Goal: Task Accomplishment & Management: Manage account settings

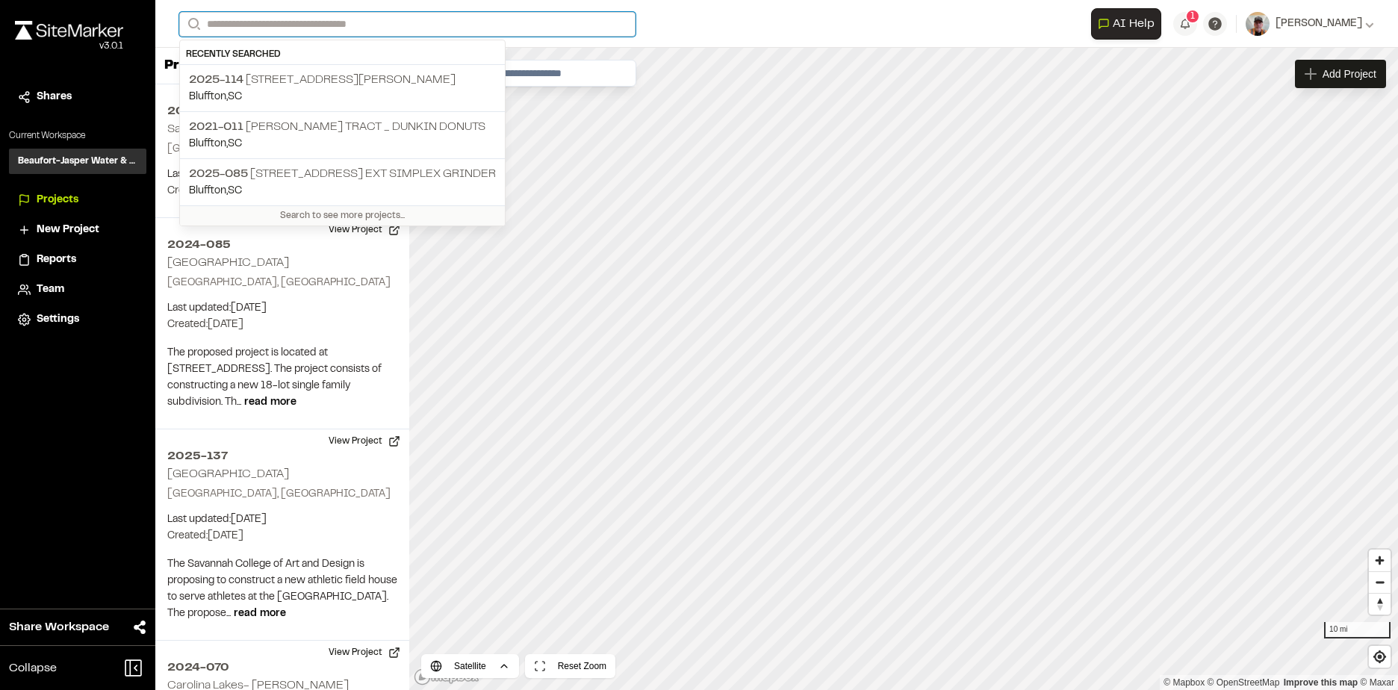
click at [270, 25] on input "Search" at bounding box center [407, 24] width 456 height 25
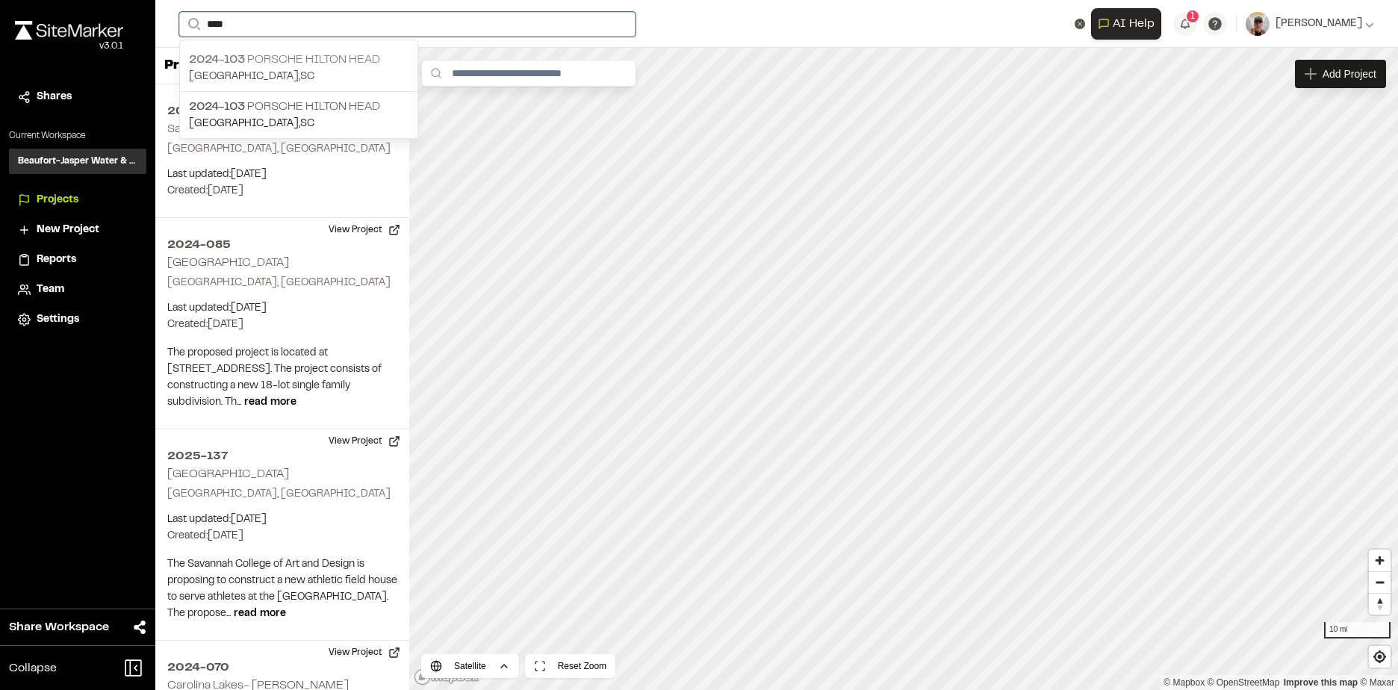
type input "****"
click at [277, 65] on p "2024-103 Porsche Hilton head" at bounding box center [299, 60] width 220 height 18
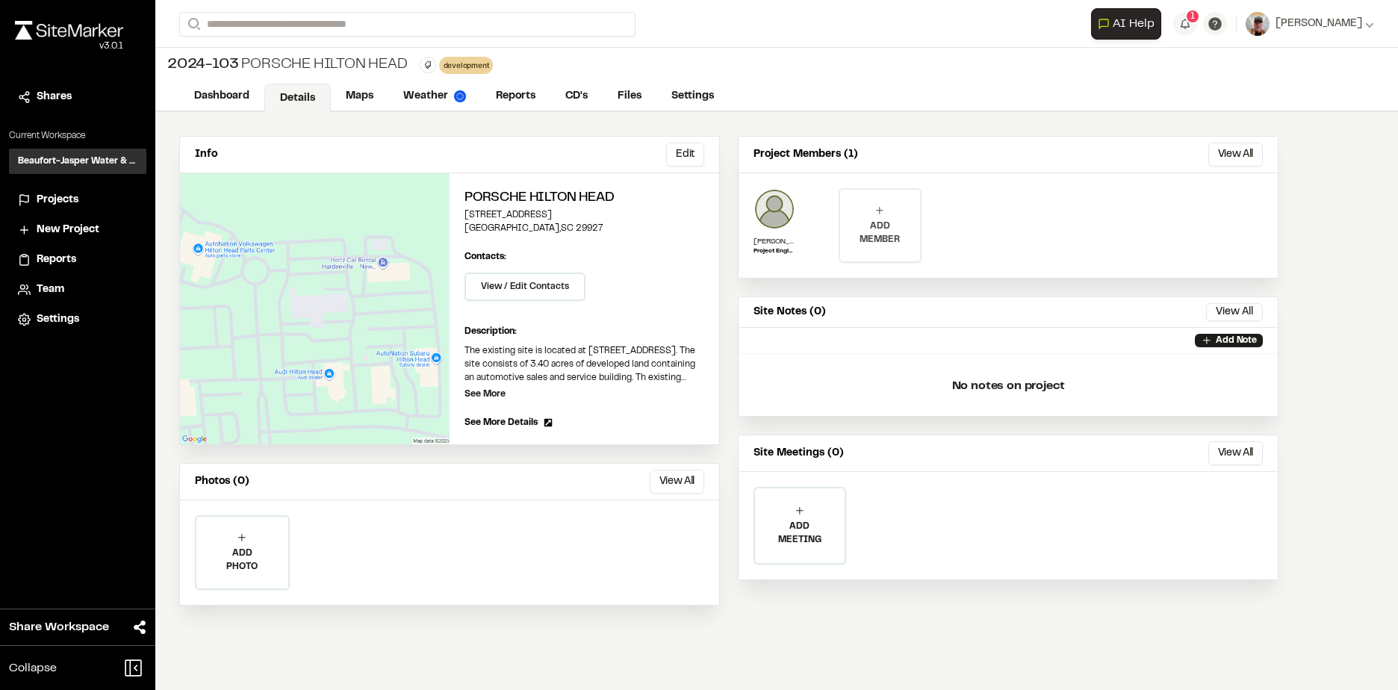
click at [878, 224] on p "ADD MEMBER" at bounding box center [879, 233] width 79 height 27
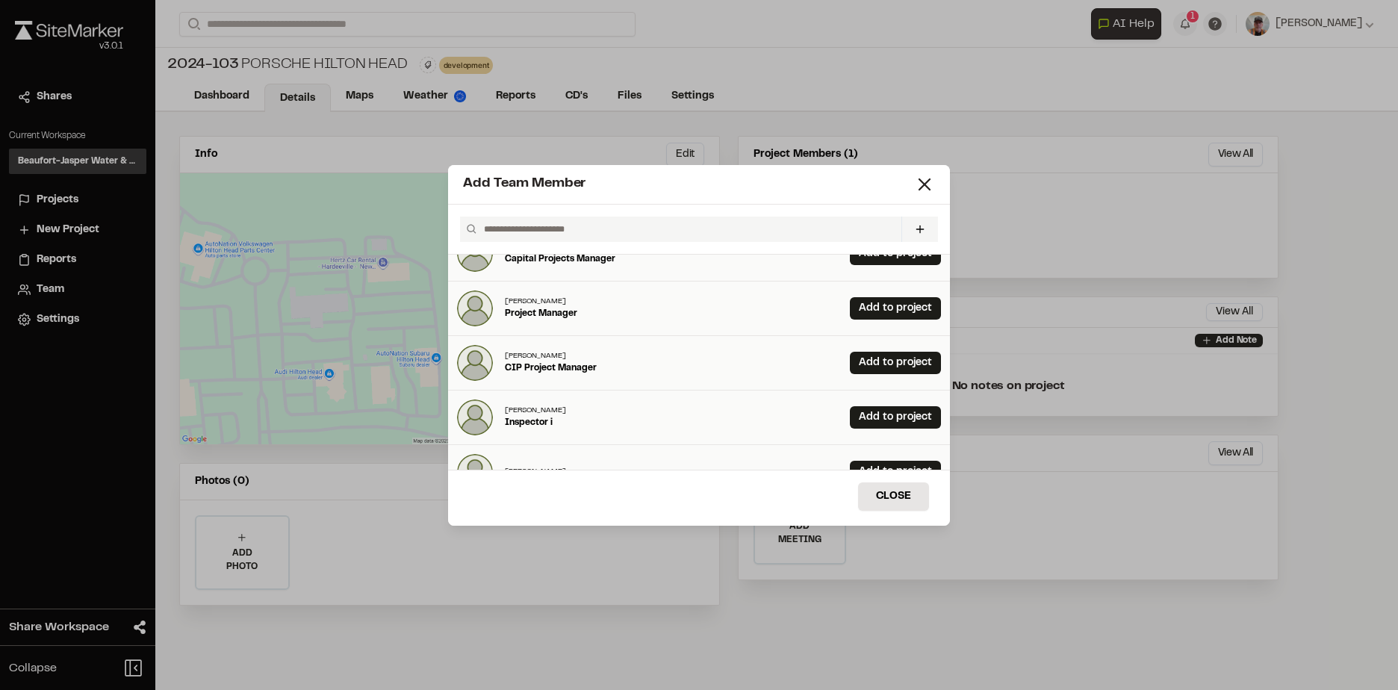
scroll to position [149, 0]
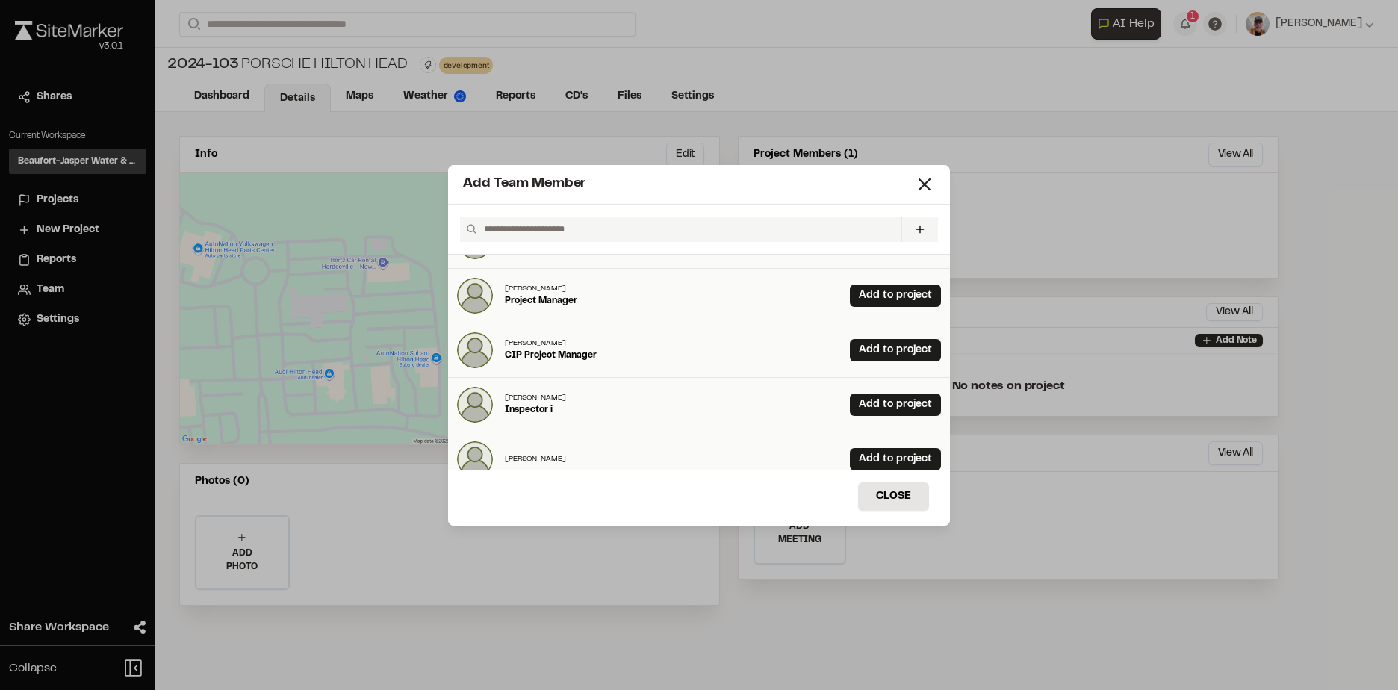
click at [566, 400] on div "[PERSON_NAME] Inspector i Add to project" at bounding box center [699, 405] width 502 height 55
click at [860, 404] on link "Add to project" at bounding box center [895, 405] width 91 height 22
click at [877, 496] on button "Close" at bounding box center [893, 496] width 71 height 28
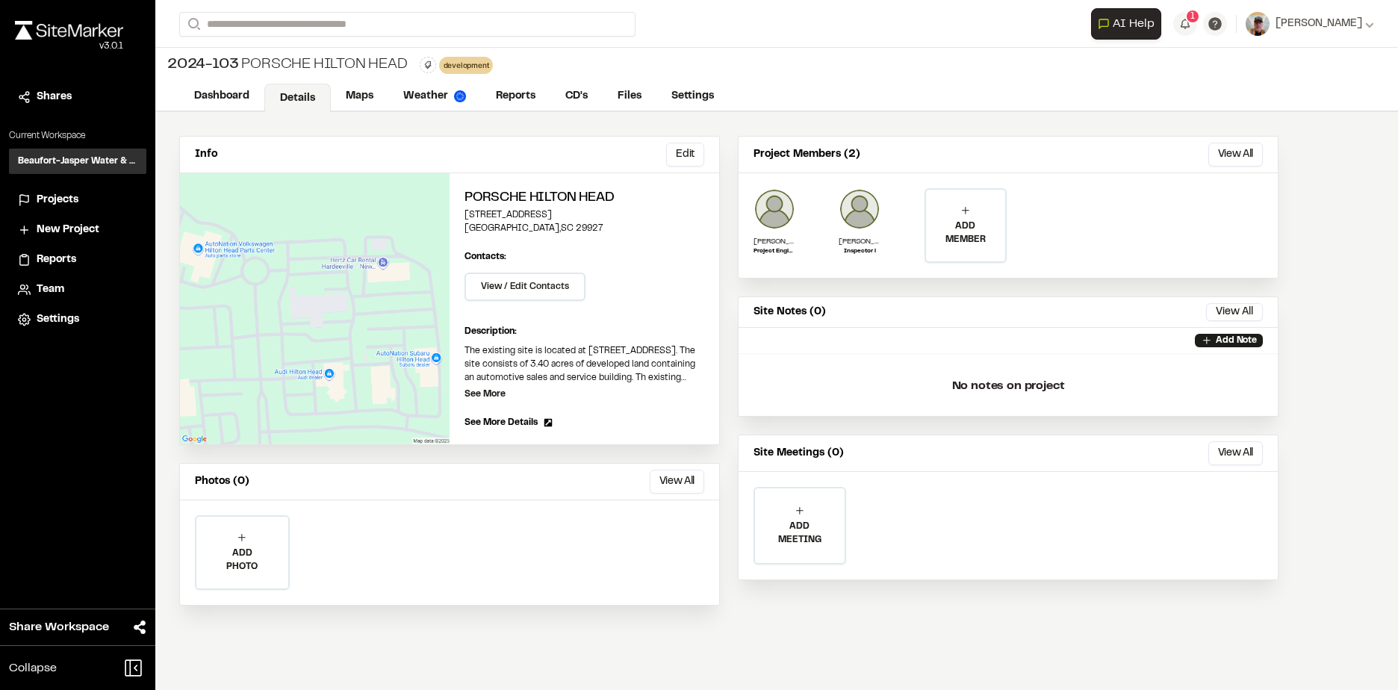
scroll to position [0, 0]
click at [561, 96] on link "CD's" at bounding box center [577, 98] width 54 height 28
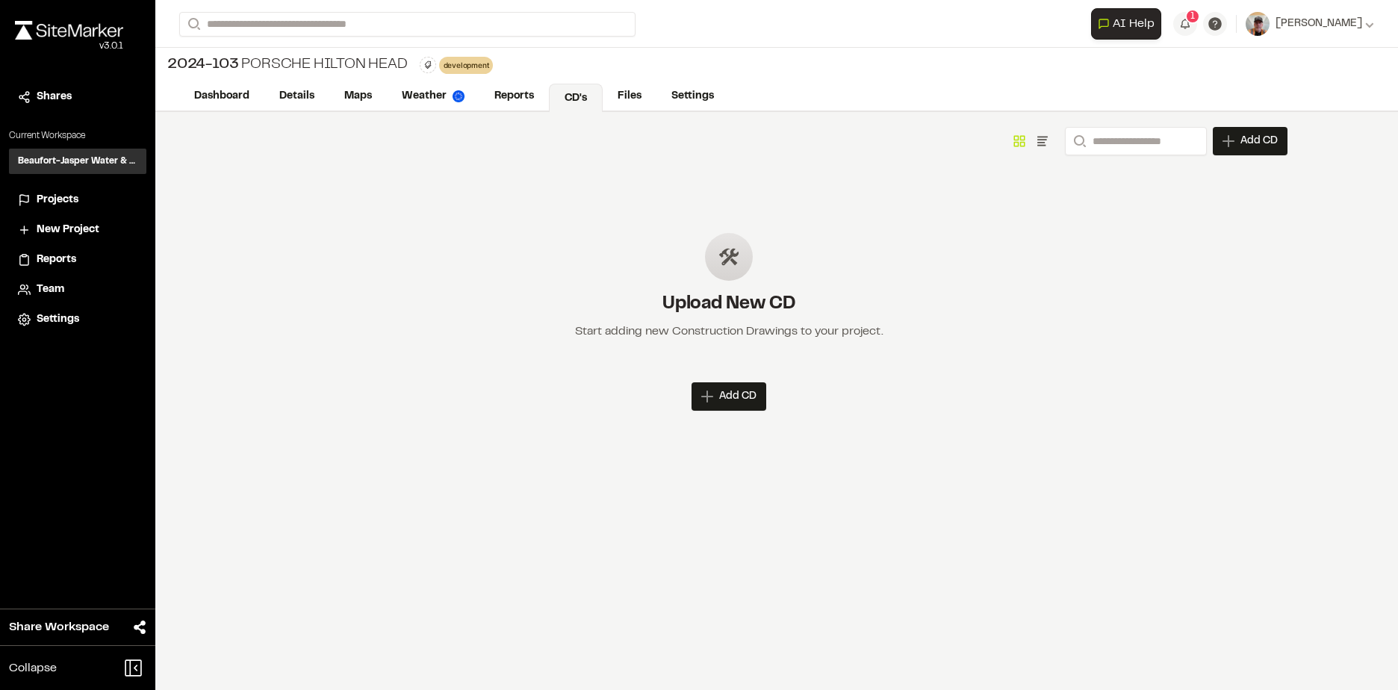
click at [571, 99] on link "CD's" at bounding box center [576, 98] width 54 height 28
click at [245, 95] on link "Dashboard" at bounding box center [222, 98] width 87 height 28
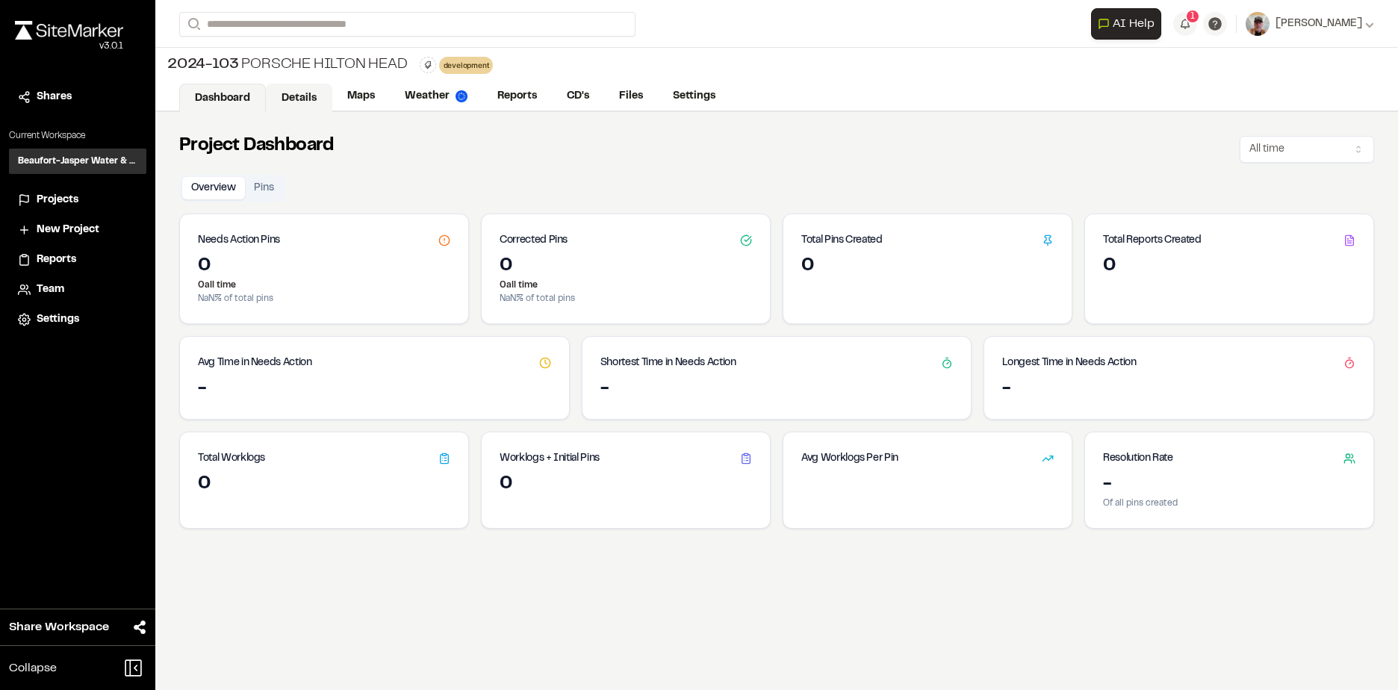
click at [315, 98] on link "Details" at bounding box center [299, 98] width 66 height 28
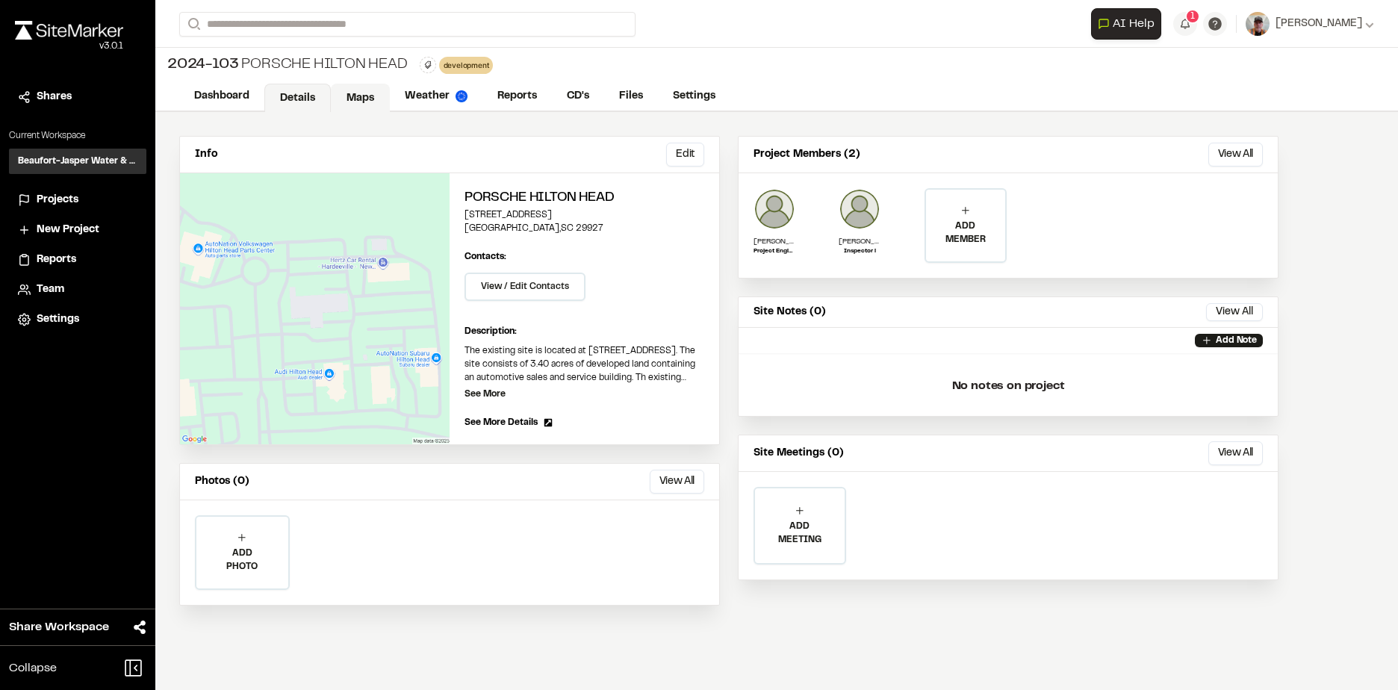
click at [352, 96] on link "Maps" at bounding box center [360, 98] width 59 height 28
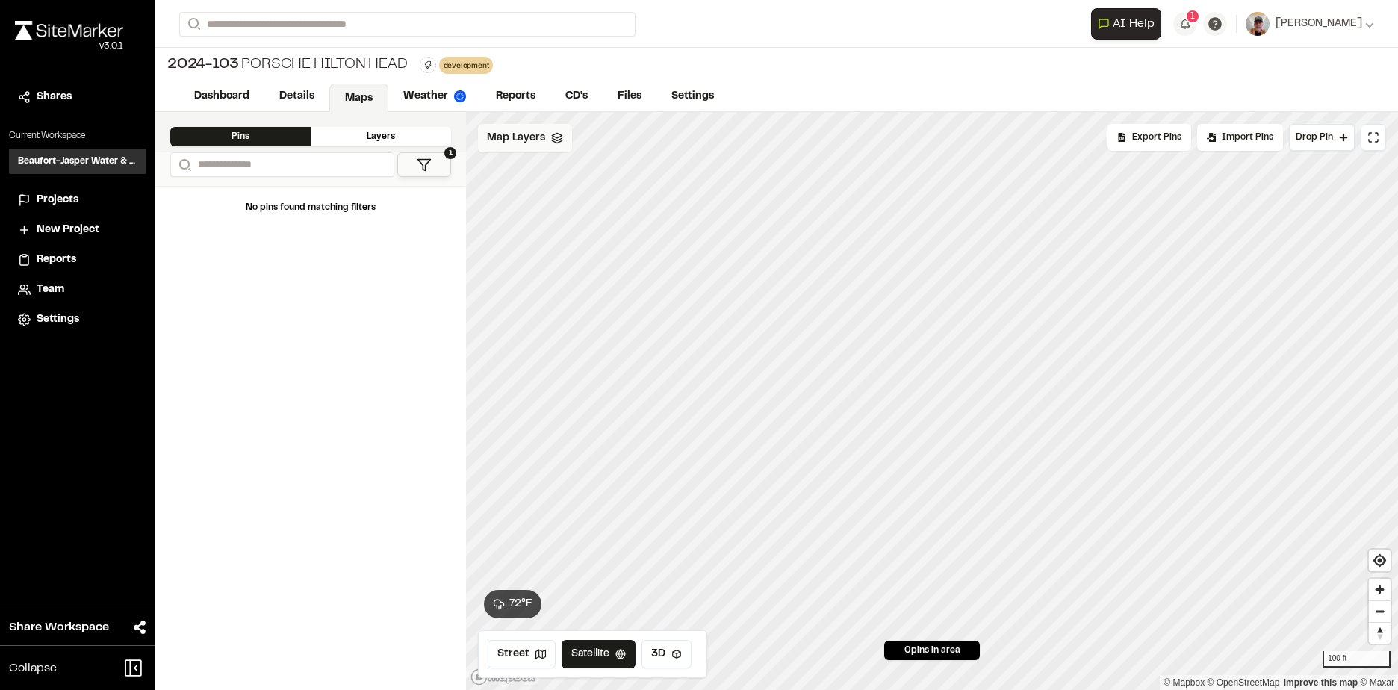
click at [555, 145] on div "Map Layers" at bounding box center [525, 138] width 94 height 28
click at [632, 170] on icon at bounding box center [634, 171] width 12 height 12
click at [635, 143] on icon at bounding box center [634, 140] width 12 height 12
click at [250, 66] on div "2024-103 Porsche Hilton head" at bounding box center [287, 65] width 240 height 22
click at [583, 95] on link "CD's" at bounding box center [577, 98] width 54 height 28
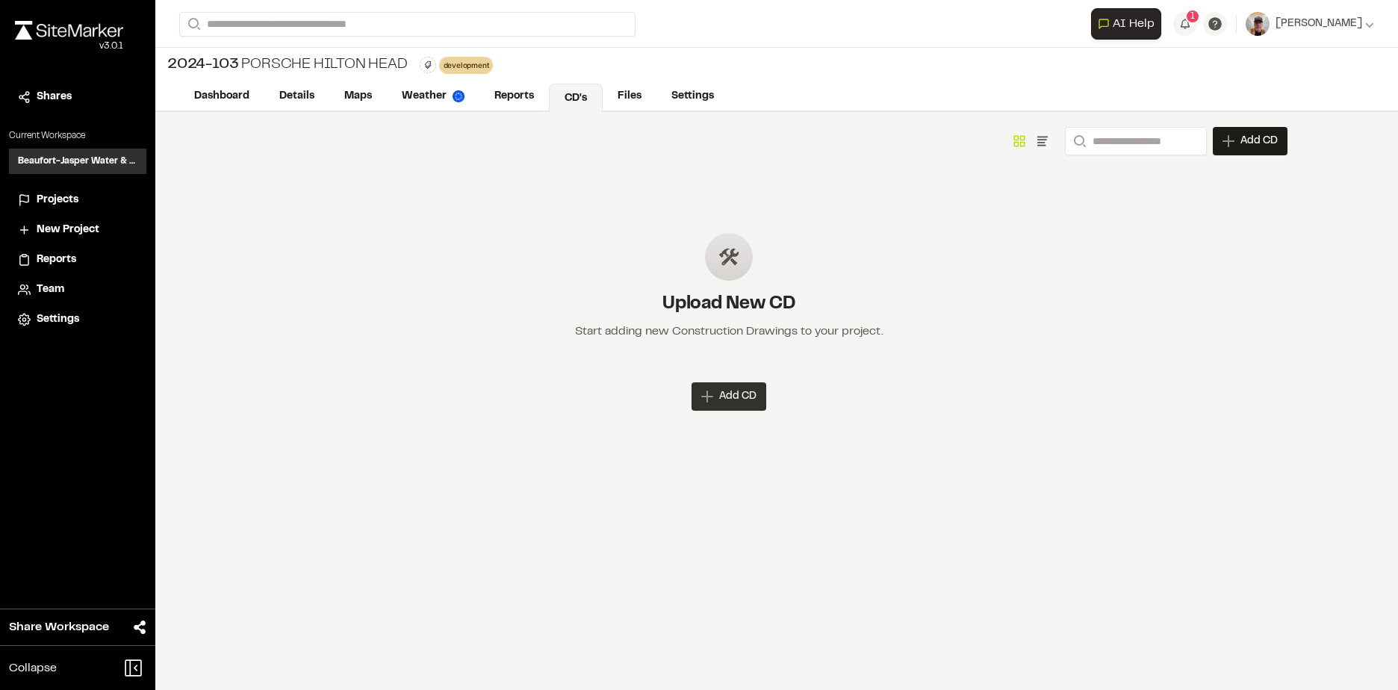
click at [730, 390] on span "Add CD" at bounding box center [737, 396] width 37 height 15
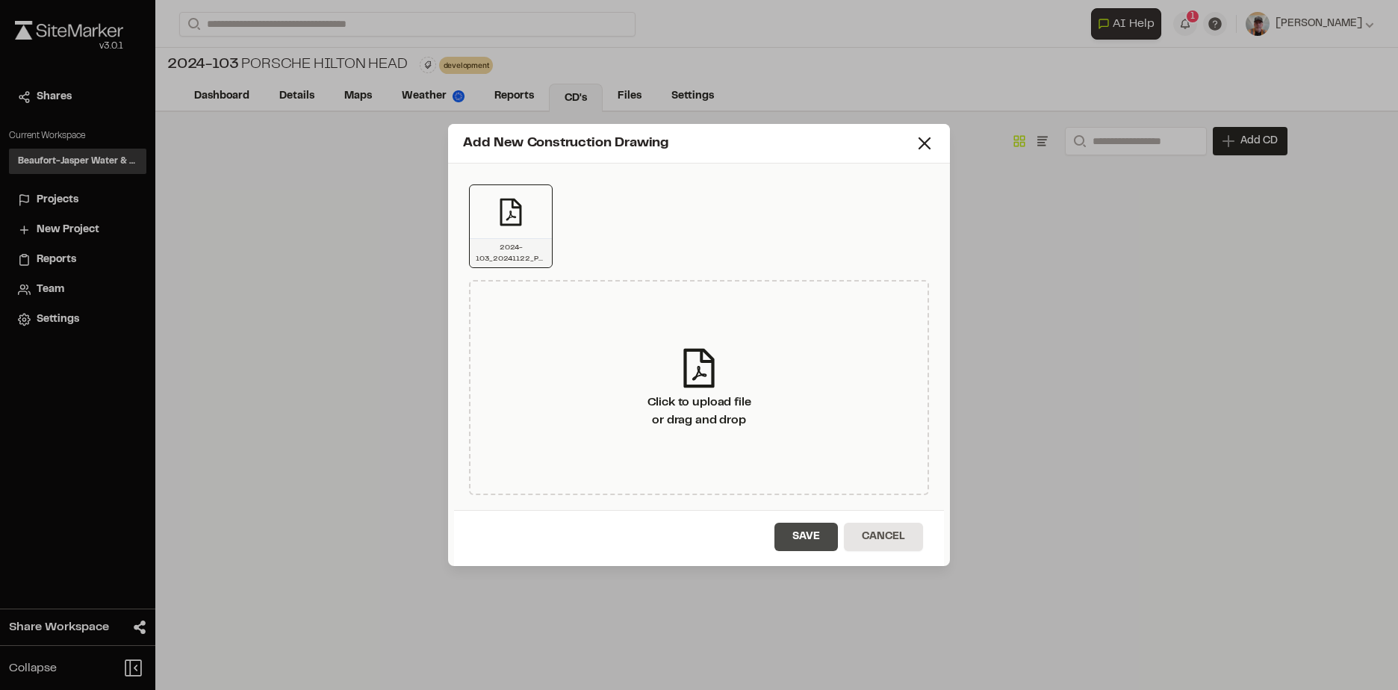
click at [815, 538] on button "Save" at bounding box center [805, 537] width 63 height 28
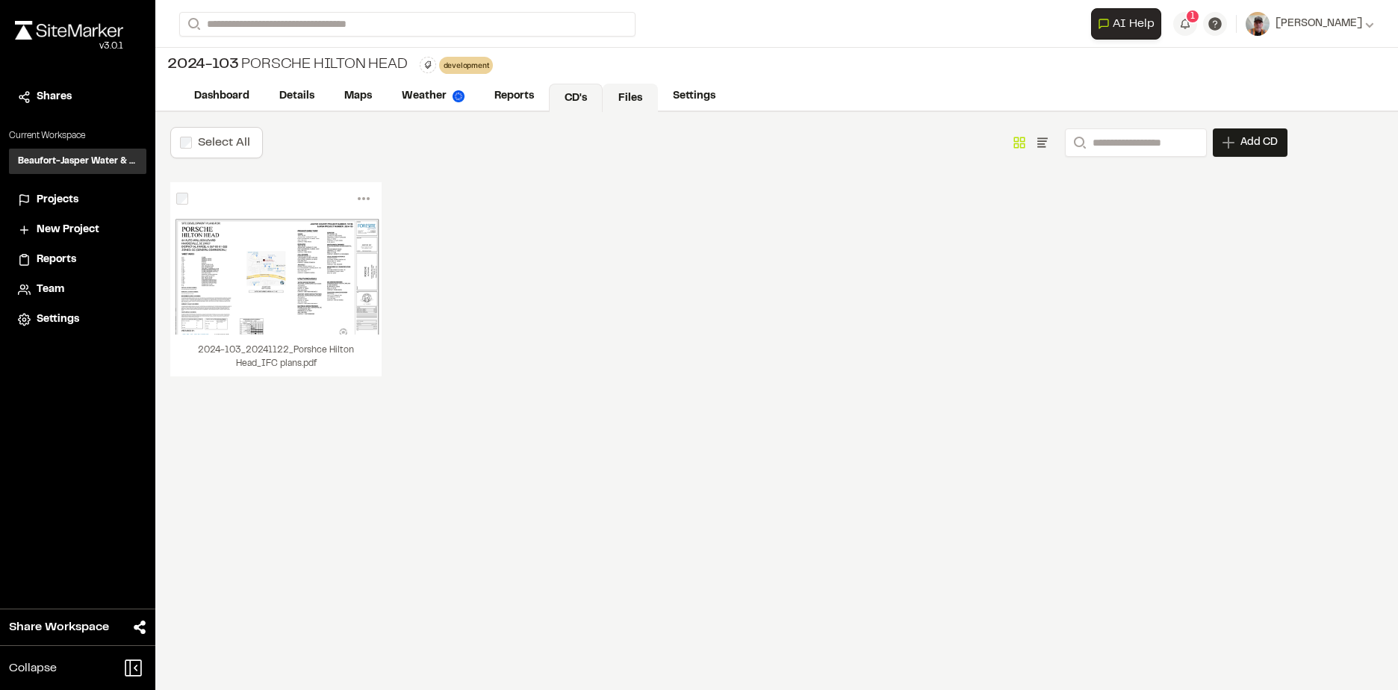
click at [629, 98] on link "Files" at bounding box center [630, 98] width 55 height 28
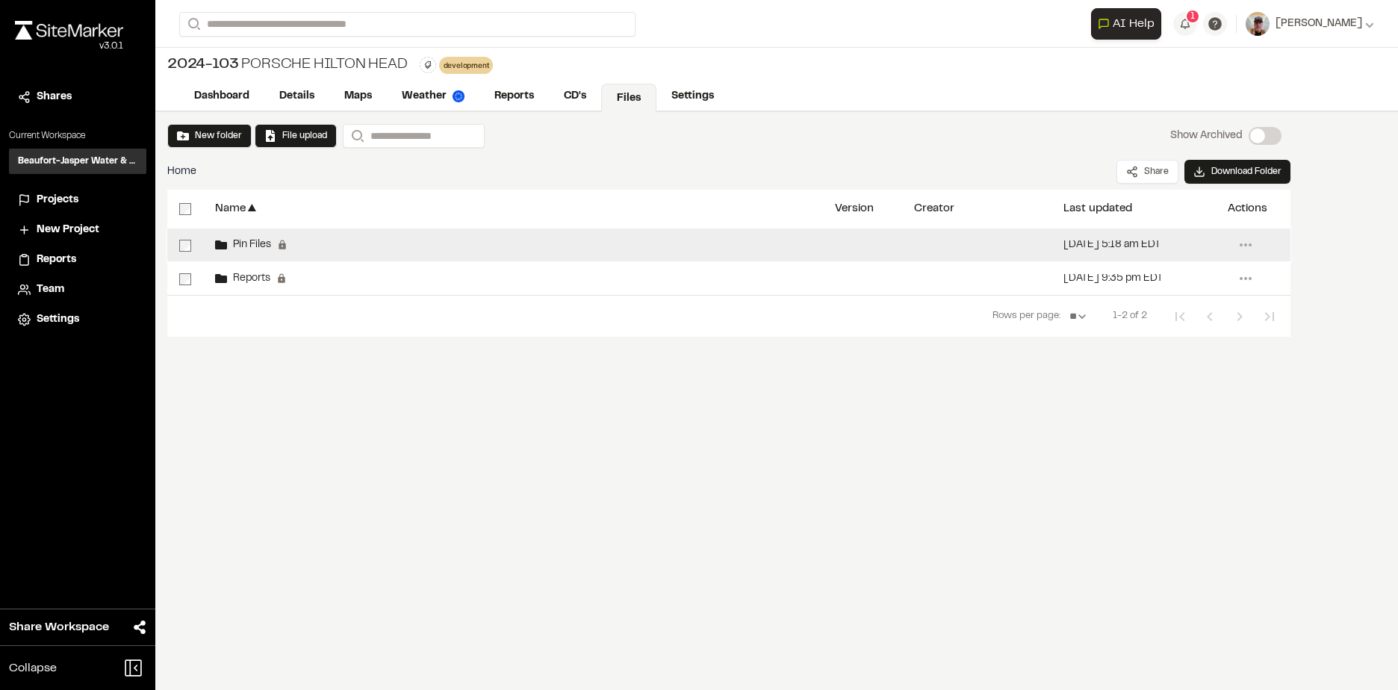
click at [1116, 242] on div "[DATE] 5:18 am EDT" at bounding box center [1111, 245] width 97 height 10
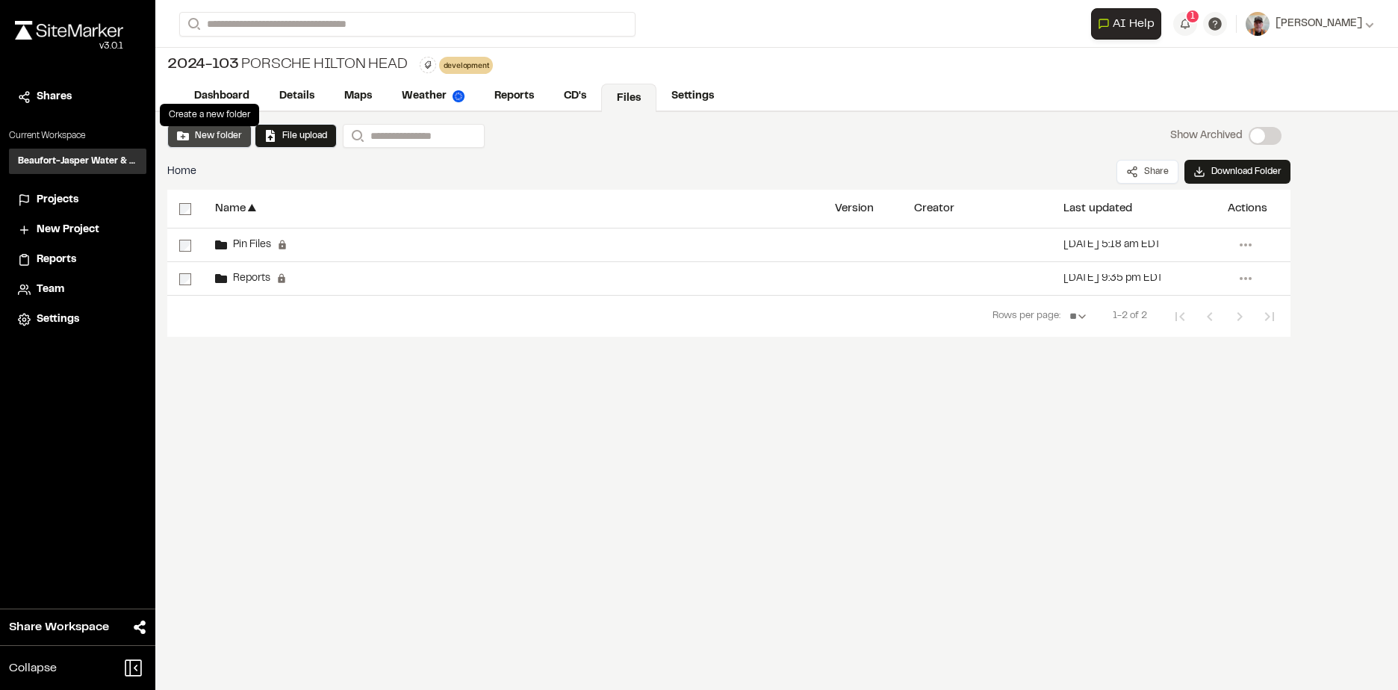
click at [206, 137] on button "New folder" at bounding box center [209, 135] width 65 height 13
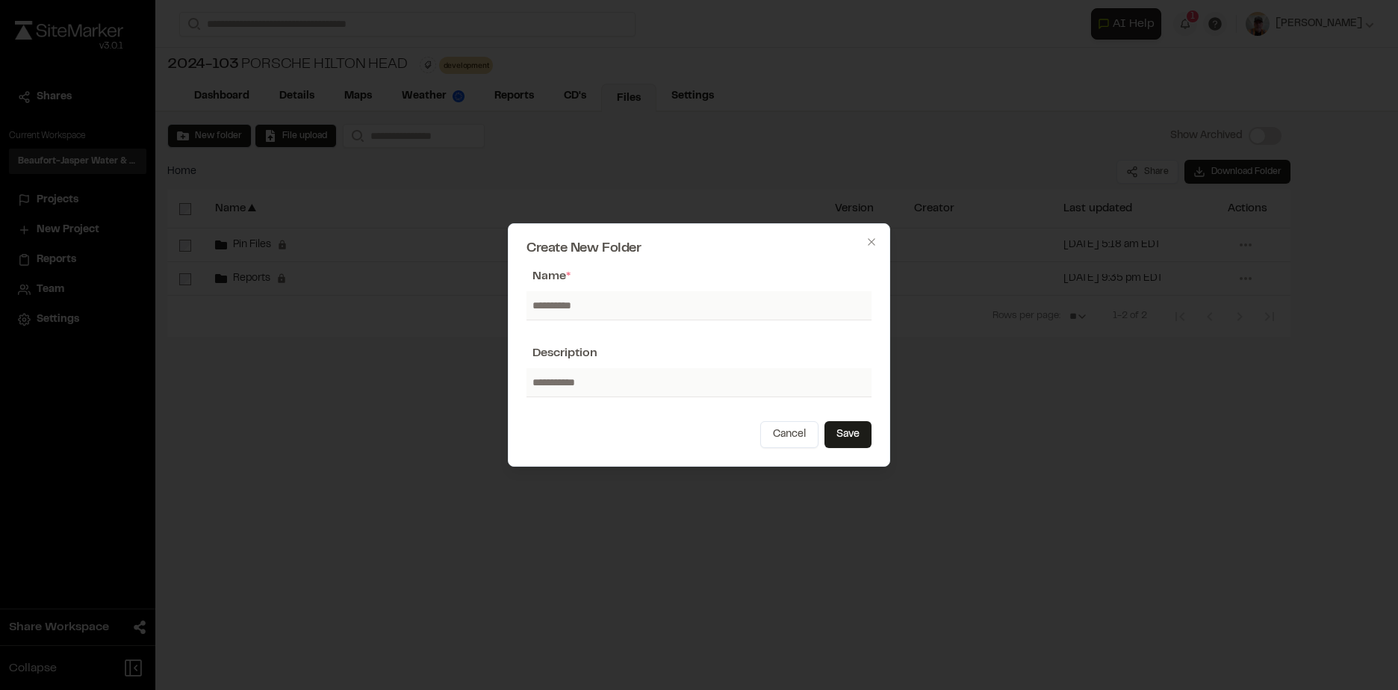
click at [574, 307] on input "text" at bounding box center [698, 305] width 345 height 28
type input "**********"
click at [850, 438] on button "Save" at bounding box center [847, 434] width 47 height 27
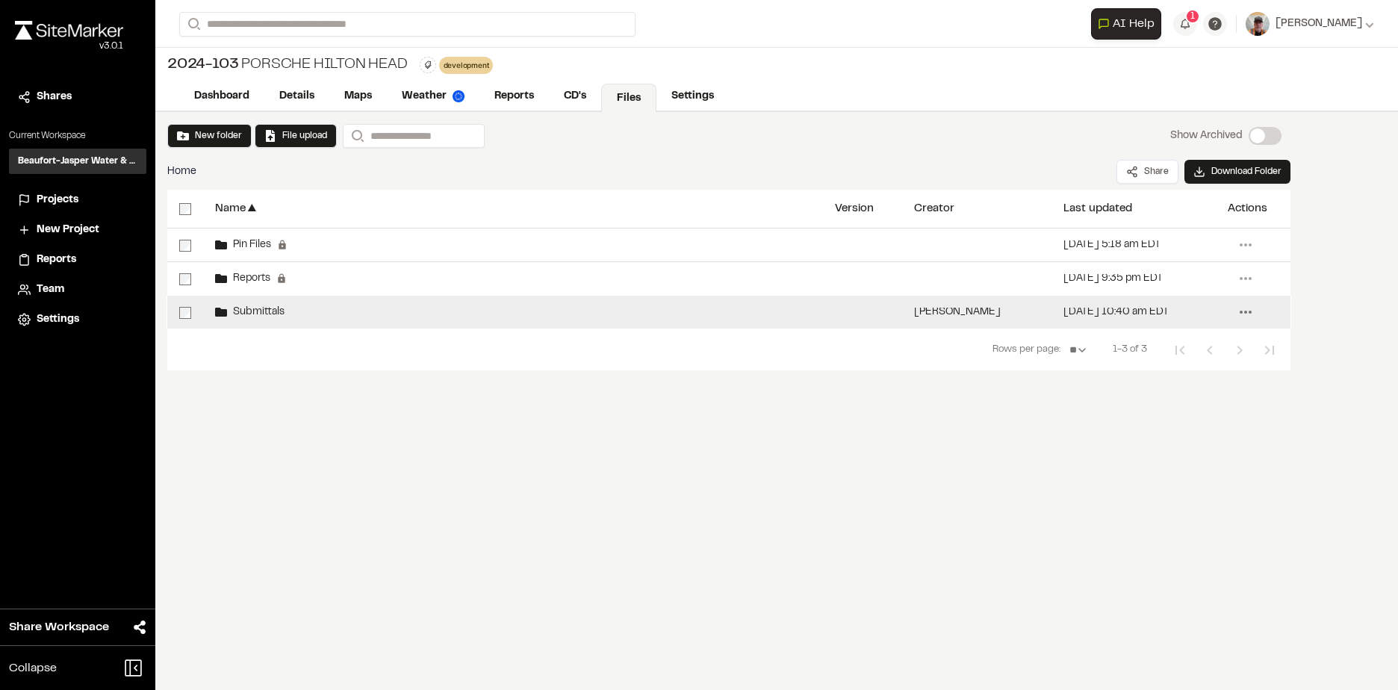
click at [1242, 305] on icon at bounding box center [1246, 312] width 24 height 24
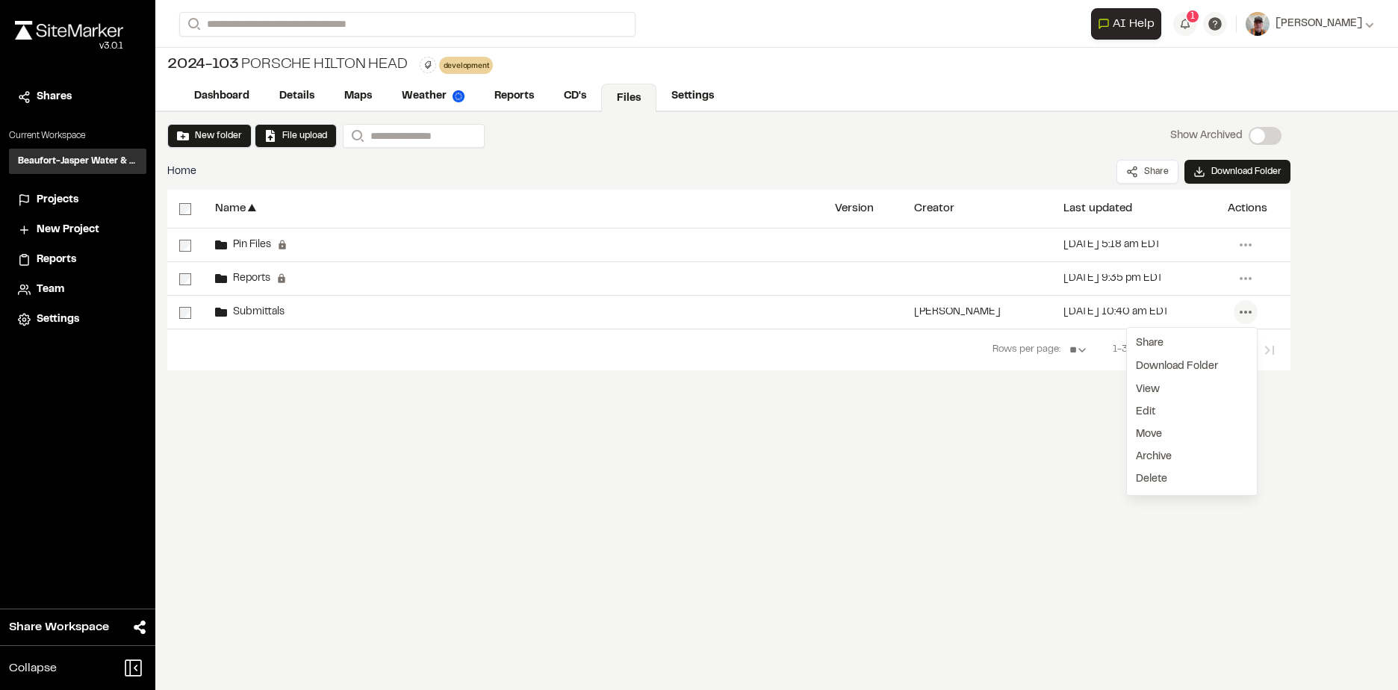
drag, startPoint x: 745, startPoint y: 447, endPoint x: 703, endPoint y: 433, distance: 44.9
click at [730, 444] on div "New folder File upload Search Show Archived Show Archived Home Share Download F…" at bounding box center [776, 401] width 1243 height 578
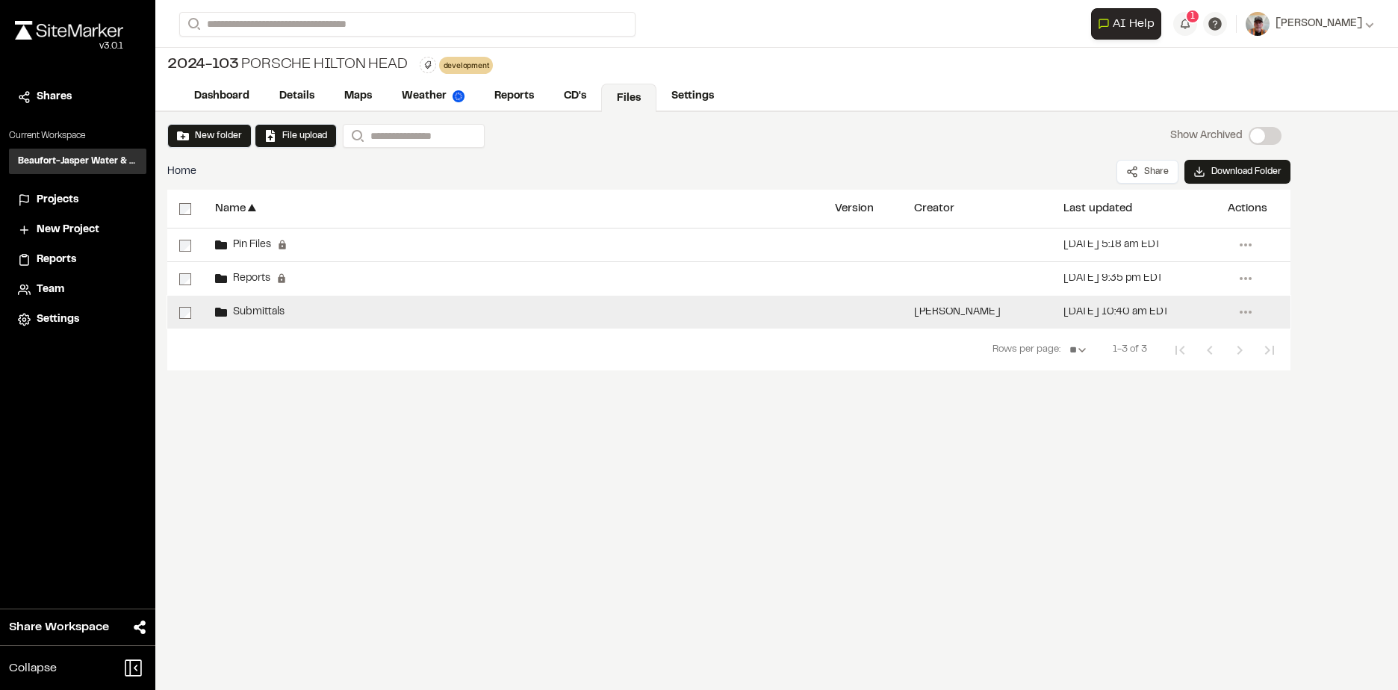
click at [321, 305] on div "Submittals" at bounding box center [513, 312] width 620 height 33
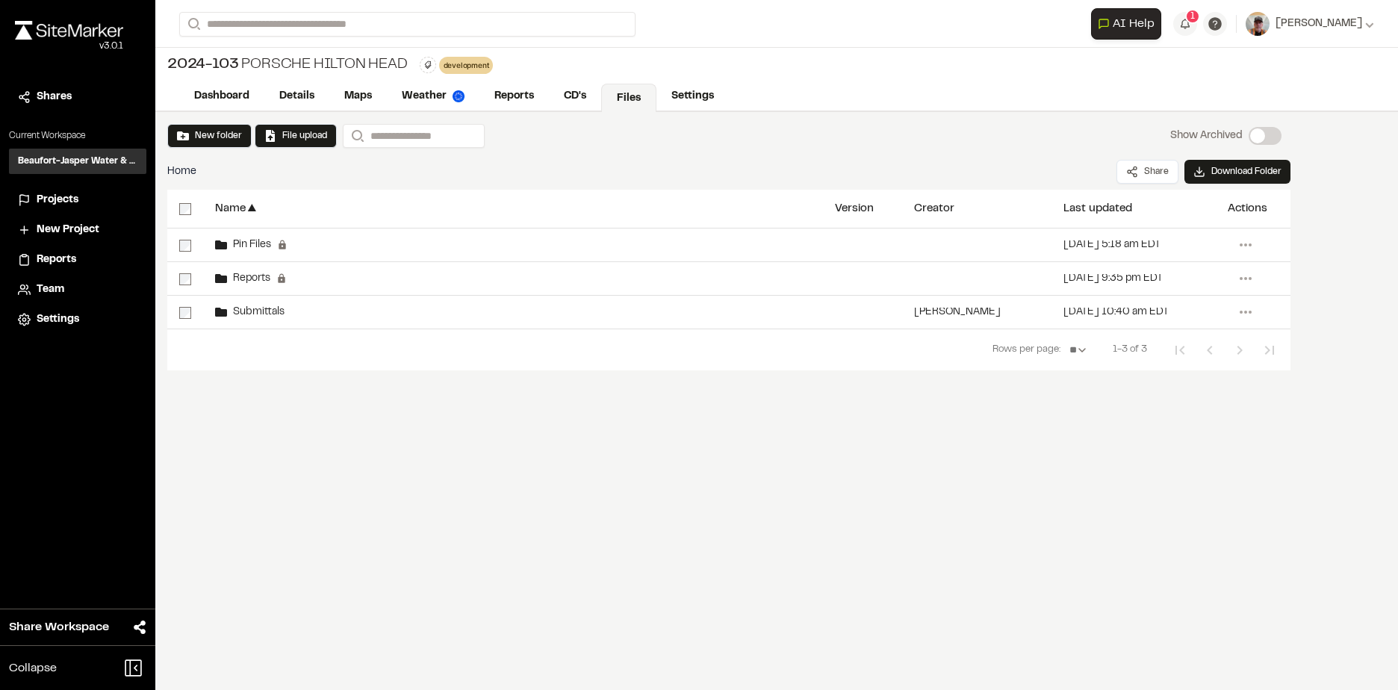
click at [321, 304] on div "Submittals" at bounding box center [513, 312] width 620 height 33
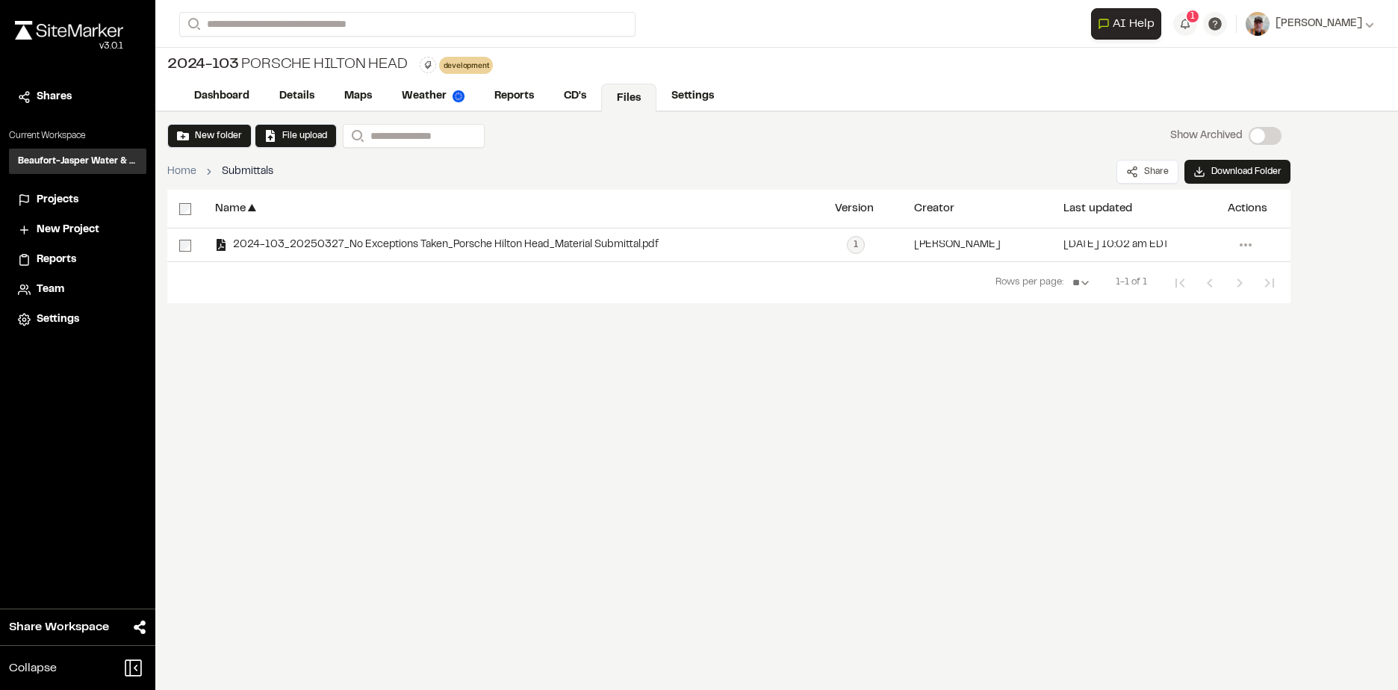
click at [184, 171] on link "Home" at bounding box center [181, 172] width 29 height 16
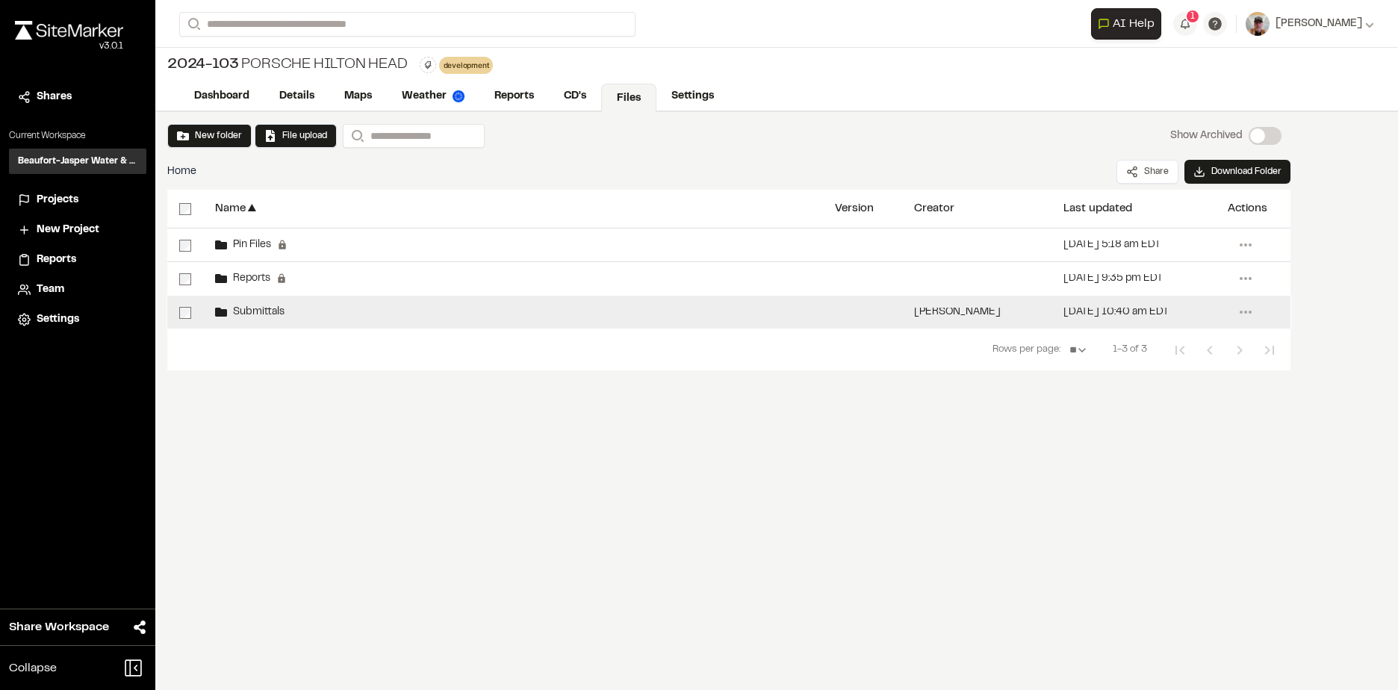
click at [456, 308] on div "Submittals" at bounding box center [513, 312] width 620 height 33
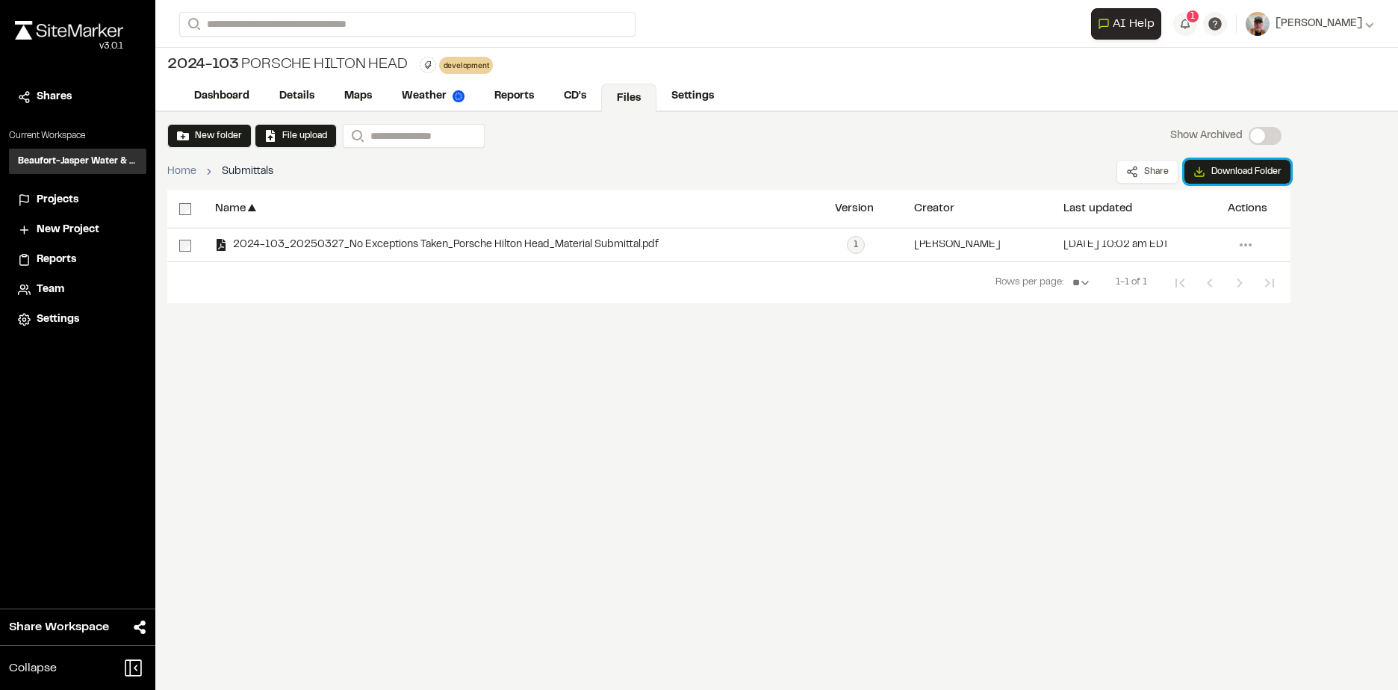
click at [1220, 171] on button "Download Folder" at bounding box center [1237, 172] width 106 height 24
click at [1220, 171] on div "Share Downloading..." at bounding box center [1209, 172] width 162 height 24
click at [1365, 194] on div "New folder File upload Search Show Archived Show Archived Home Submittals Share…" at bounding box center [776, 401] width 1243 height 578
click at [222, 208] on div "Name" at bounding box center [230, 208] width 31 height 11
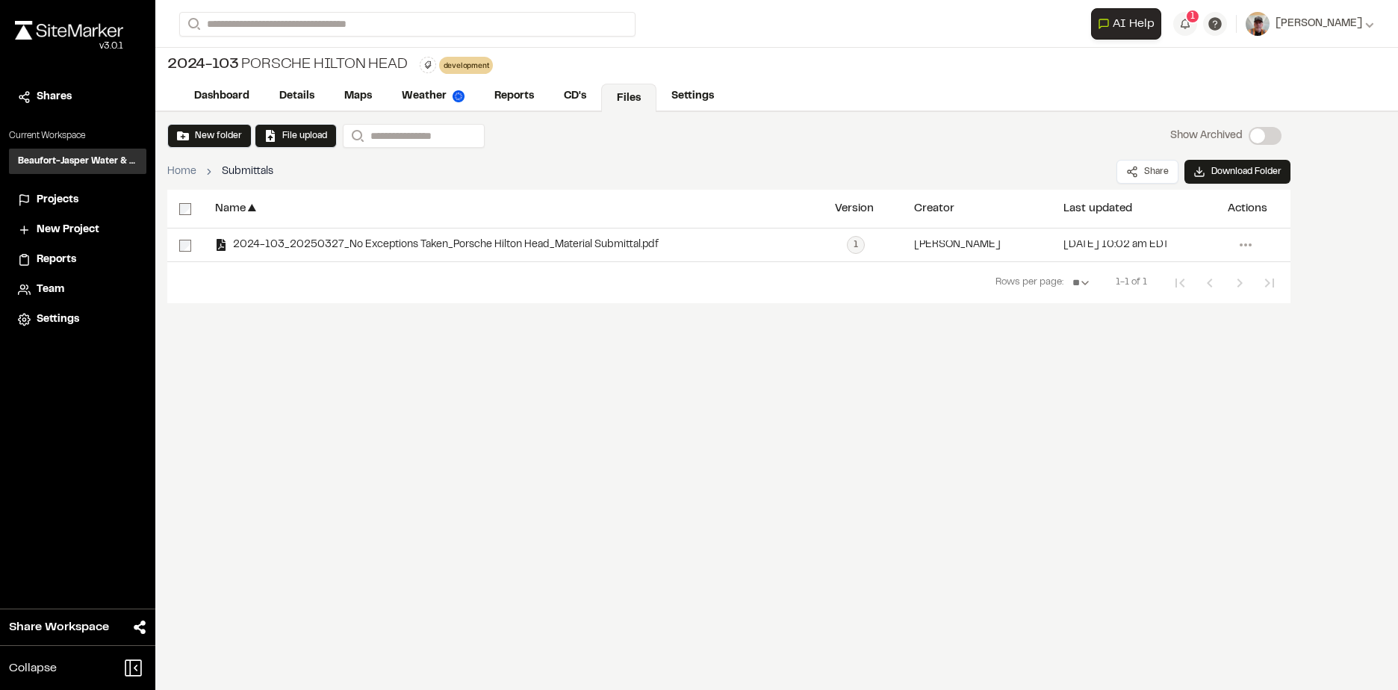
click at [222, 208] on div "Name" at bounding box center [230, 208] width 31 height 11
click at [317, 134] on button "File upload" at bounding box center [295, 135] width 63 height 13
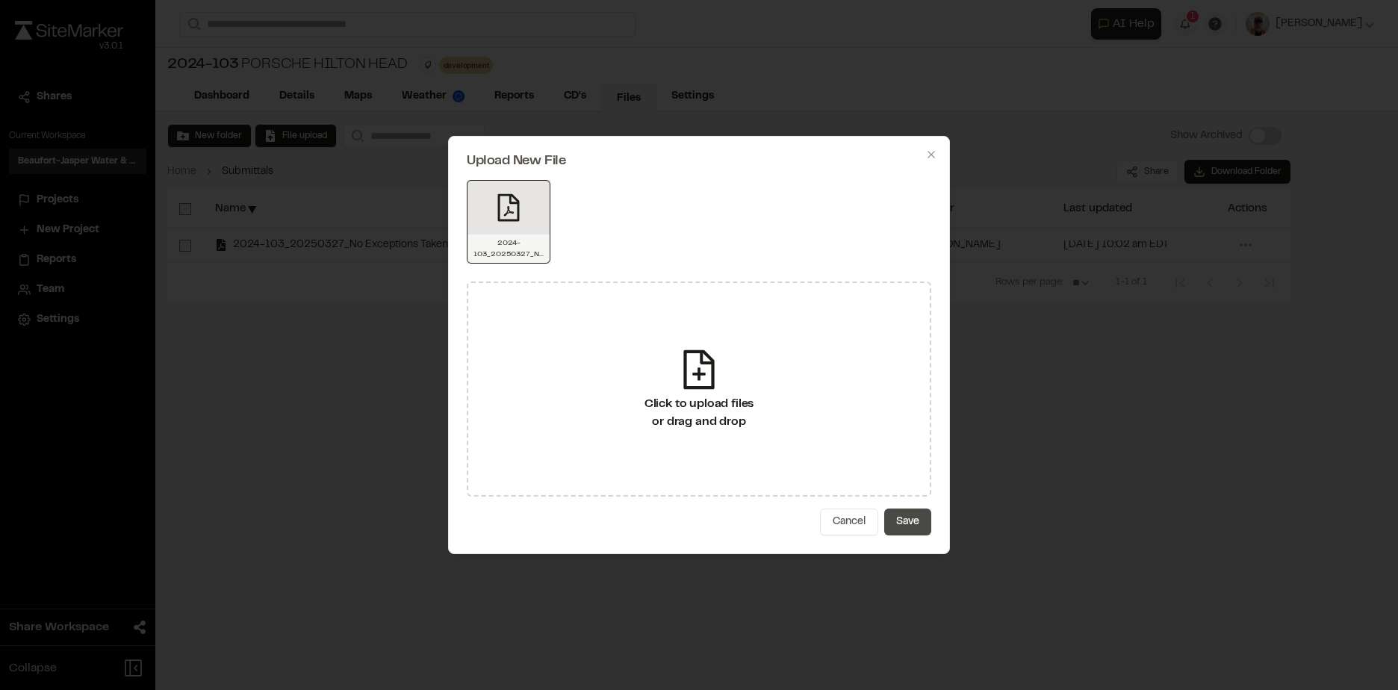
click at [902, 515] on button "Save" at bounding box center [907, 522] width 47 height 27
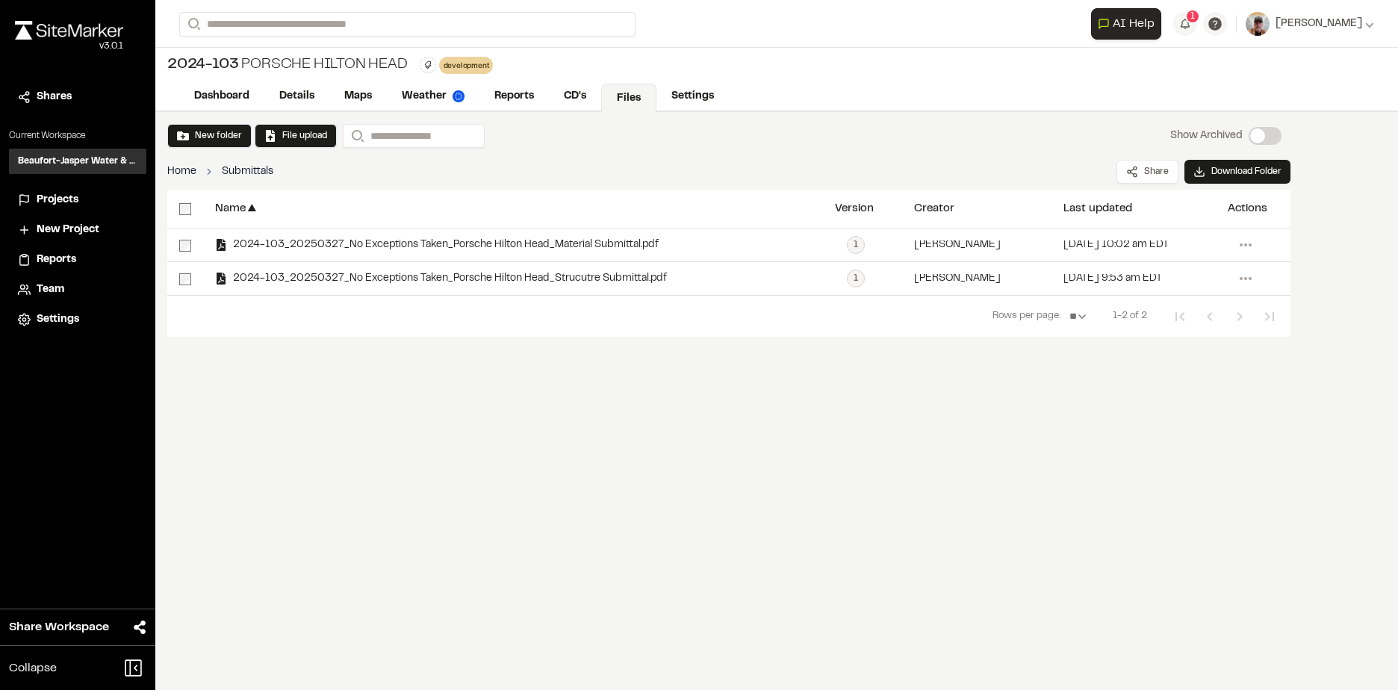
click at [187, 167] on link "Home" at bounding box center [181, 172] width 29 height 16
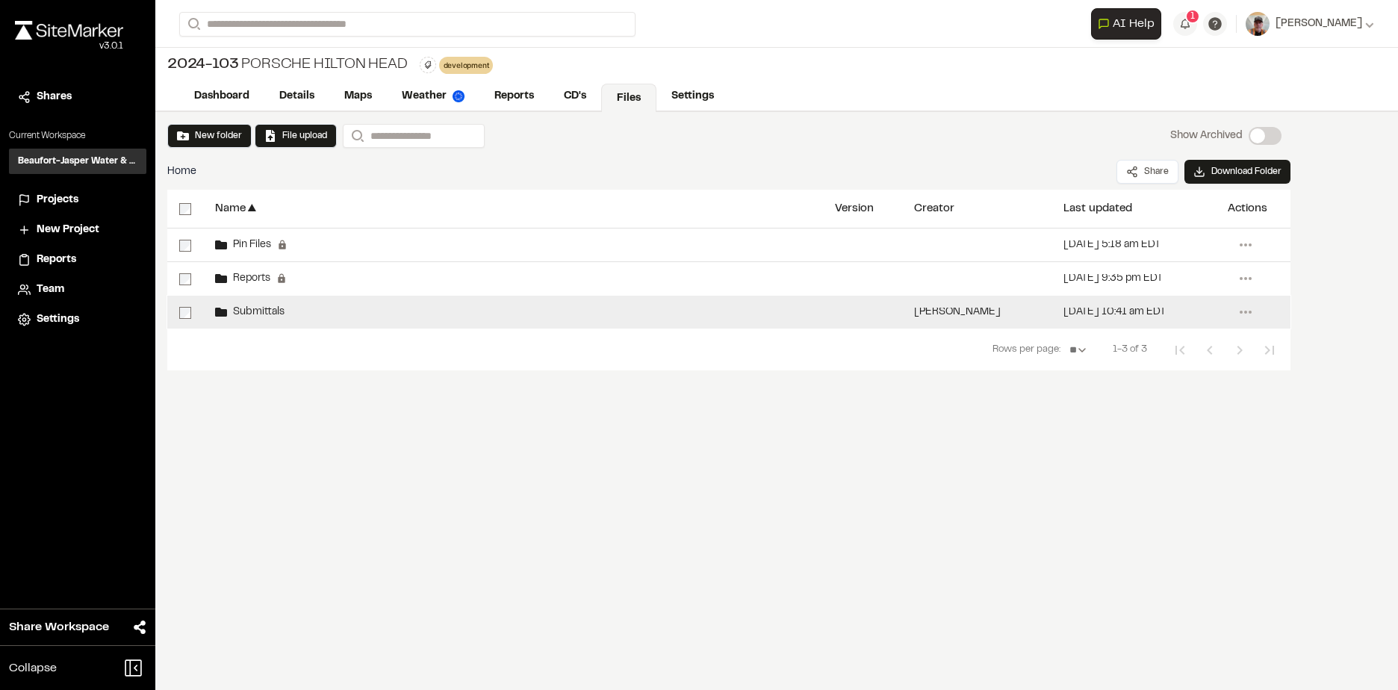
click at [259, 304] on div "Submittals" at bounding box center [513, 312] width 620 height 33
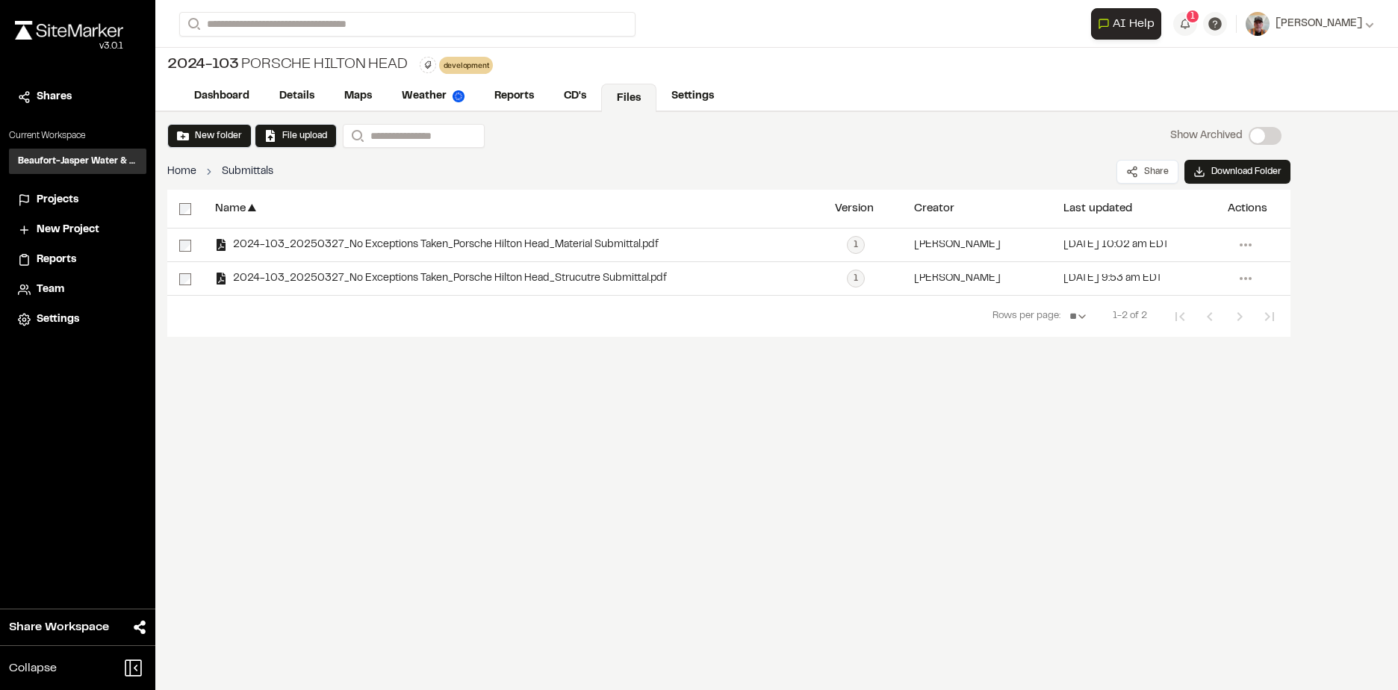
click at [188, 166] on link "Home" at bounding box center [181, 172] width 29 height 16
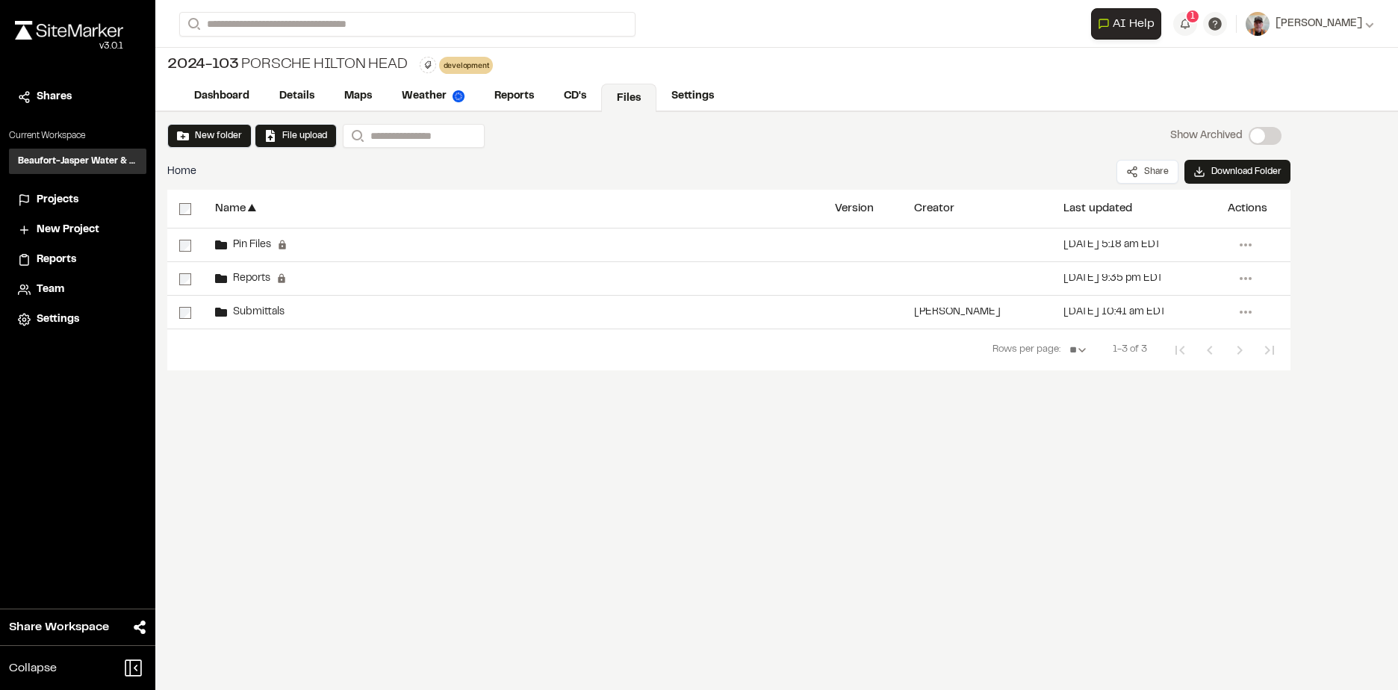
click at [187, 170] on span "Home" at bounding box center [181, 172] width 29 height 16
click at [225, 132] on button "New folder" at bounding box center [209, 135] width 65 height 13
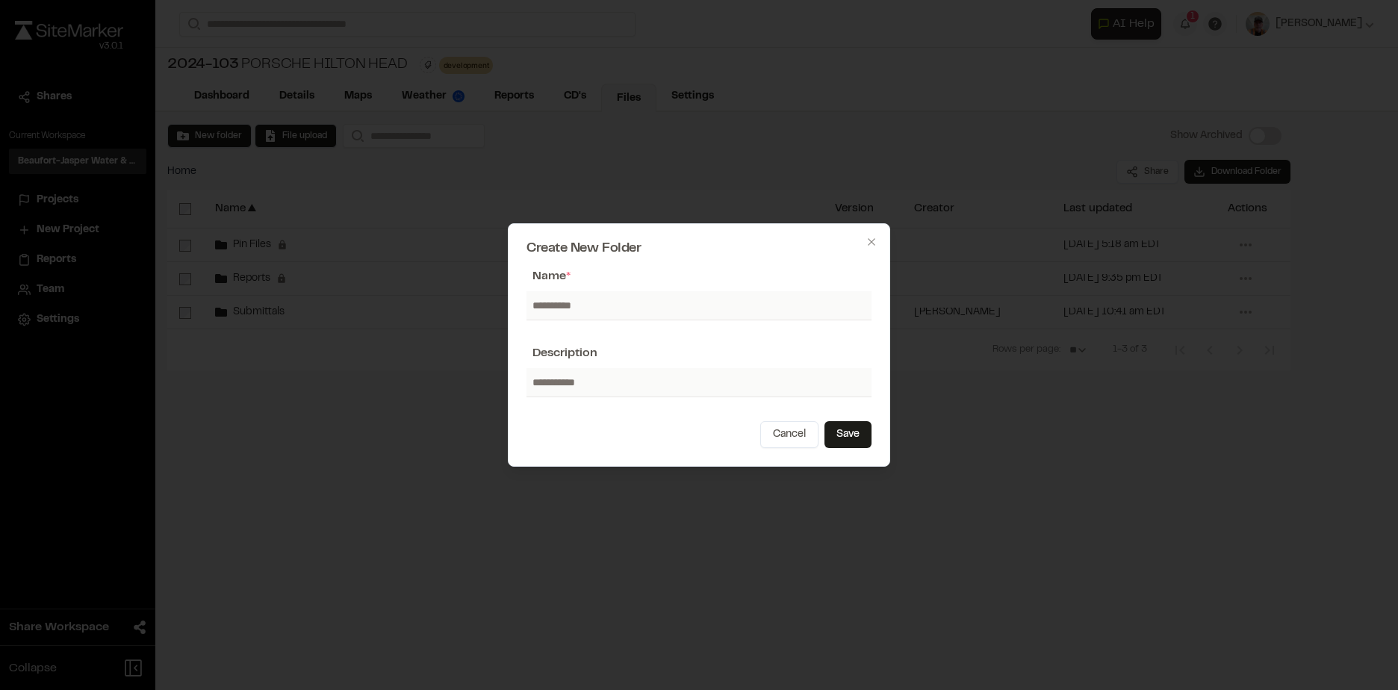
click at [569, 302] on input "text" at bounding box center [698, 305] width 345 height 28
type input "**********"
click at [848, 431] on button "Save" at bounding box center [847, 434] width 47 height 27
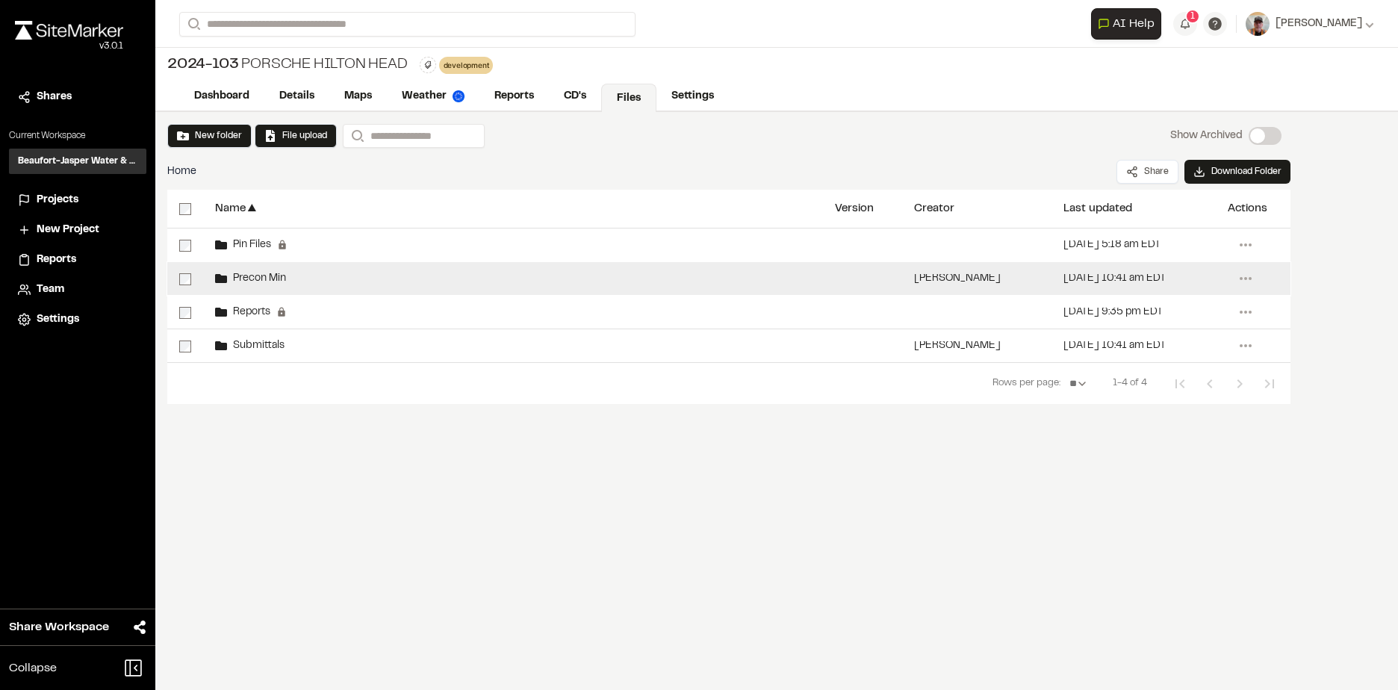
click at [255, 276] on span "Precon Min" at bounding box center [256, 279] width 59 height 10
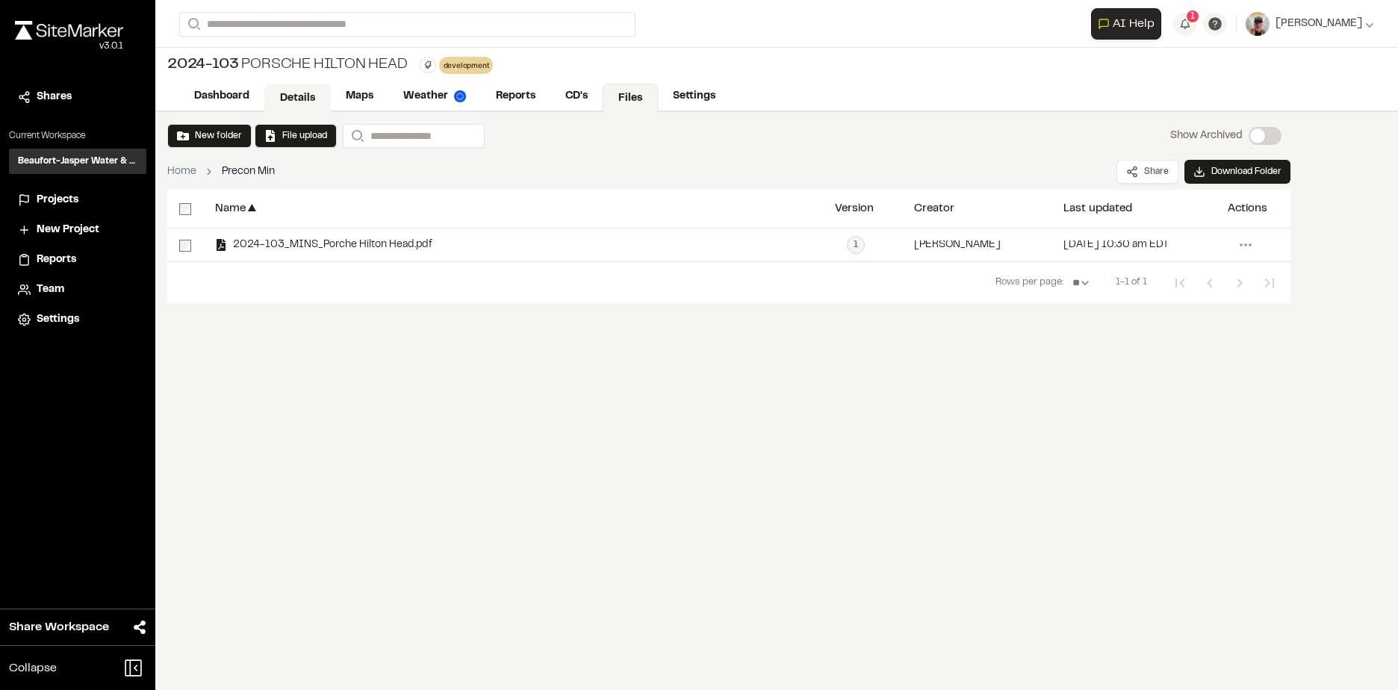
click at [304, 96] on link "Details" at bounding box center [297, 98] width 66 height 28
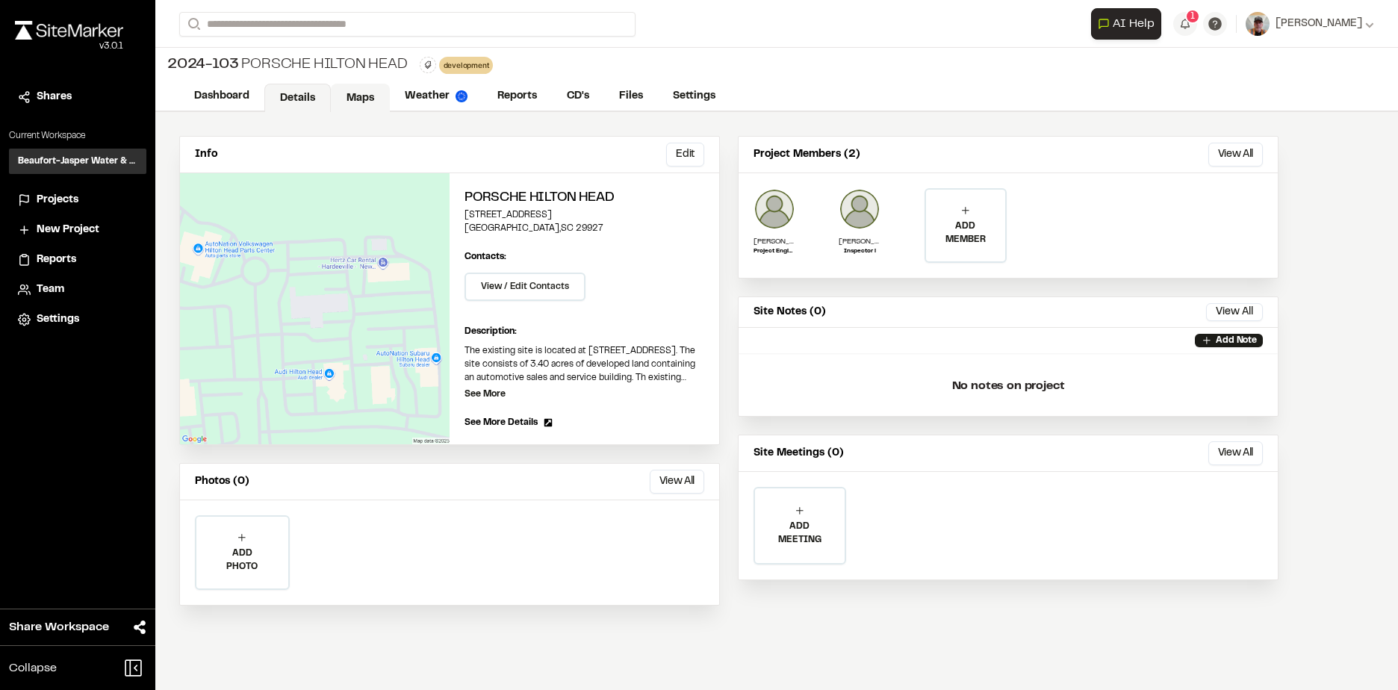
click at [345, 96] on link "Maps" at bounding box center [360, 98] width 59 height 28
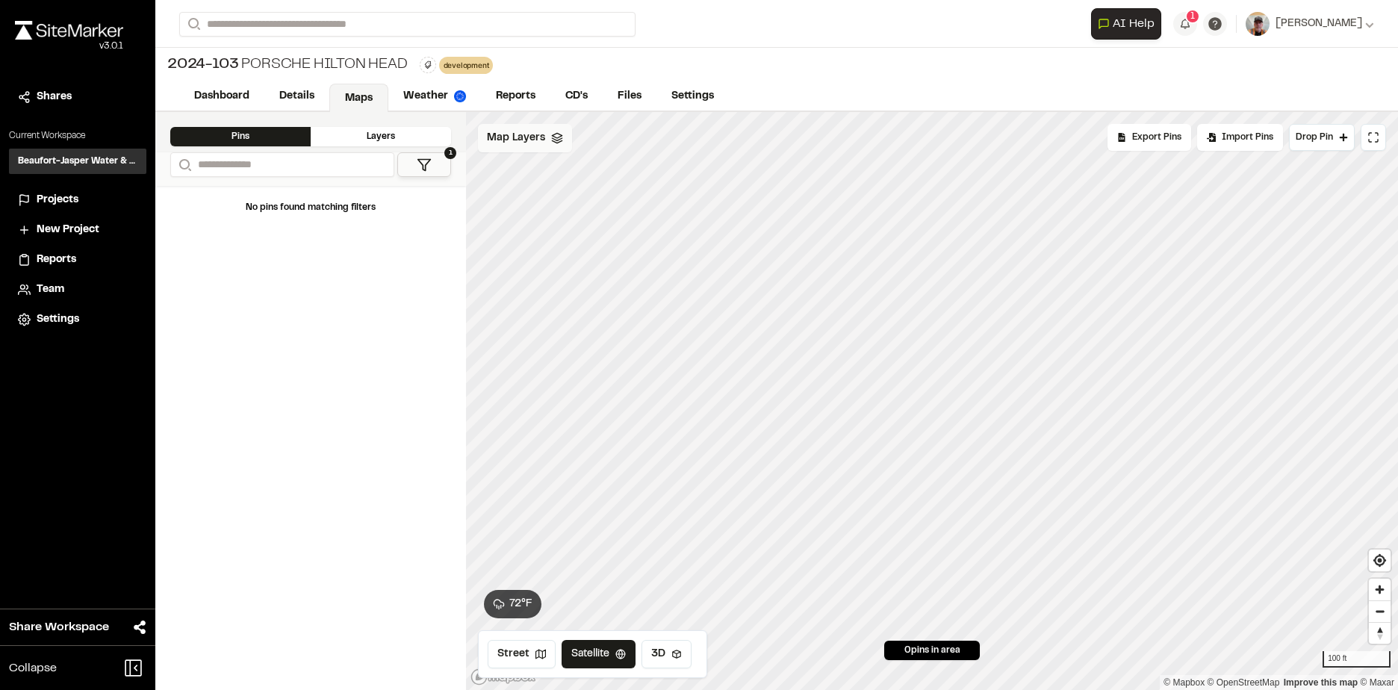
click at [551, 132] on icon at bounding box center [557, 138] width 12 height 12
click at [609, 136] on html "Close sidebar v 3.0.1 Shares Current Workspace Beaufort-Jasper Water & Sewer Au…" at bounding box center [699, 345] width 1398 height 690
click at [536, 170] on link "Add Layer" at bounding box center [565, 170] width 112 height 25
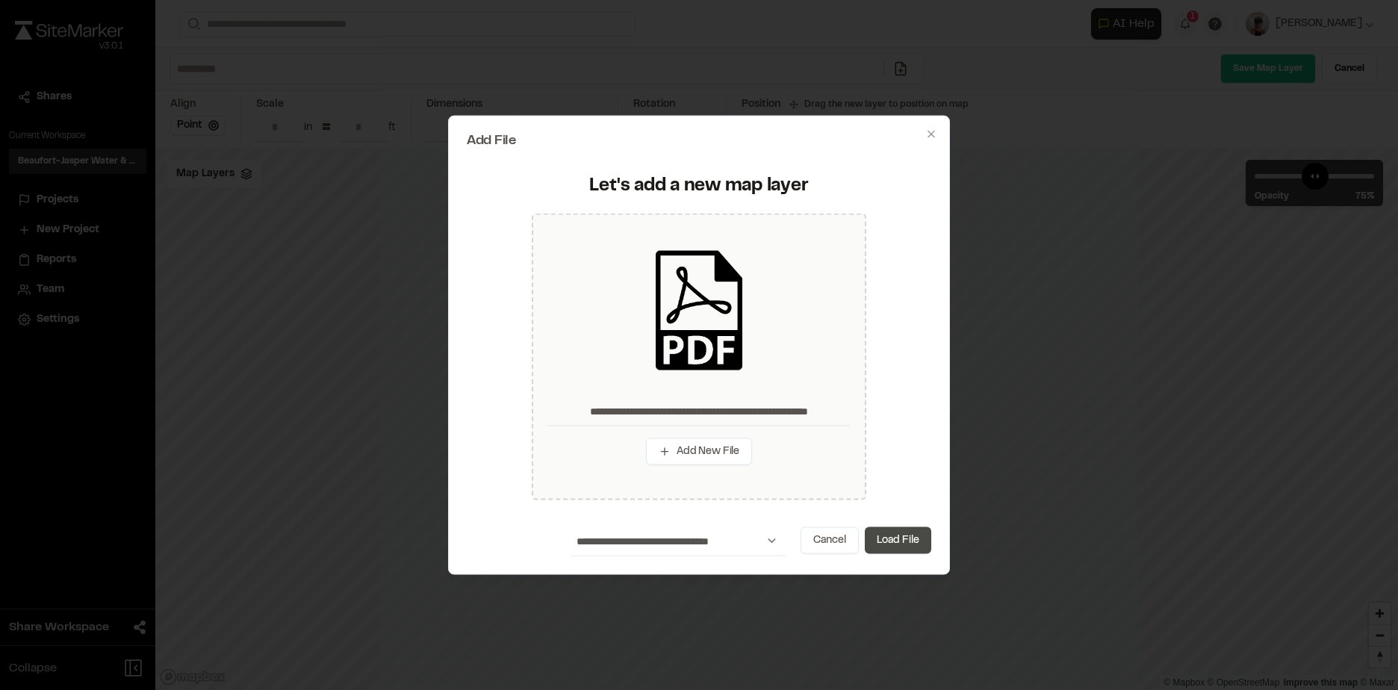
click at [919, 537] on button "Load File" at bounding box center [898, 539] width 66 height 27
type input "**********"
type input "****"
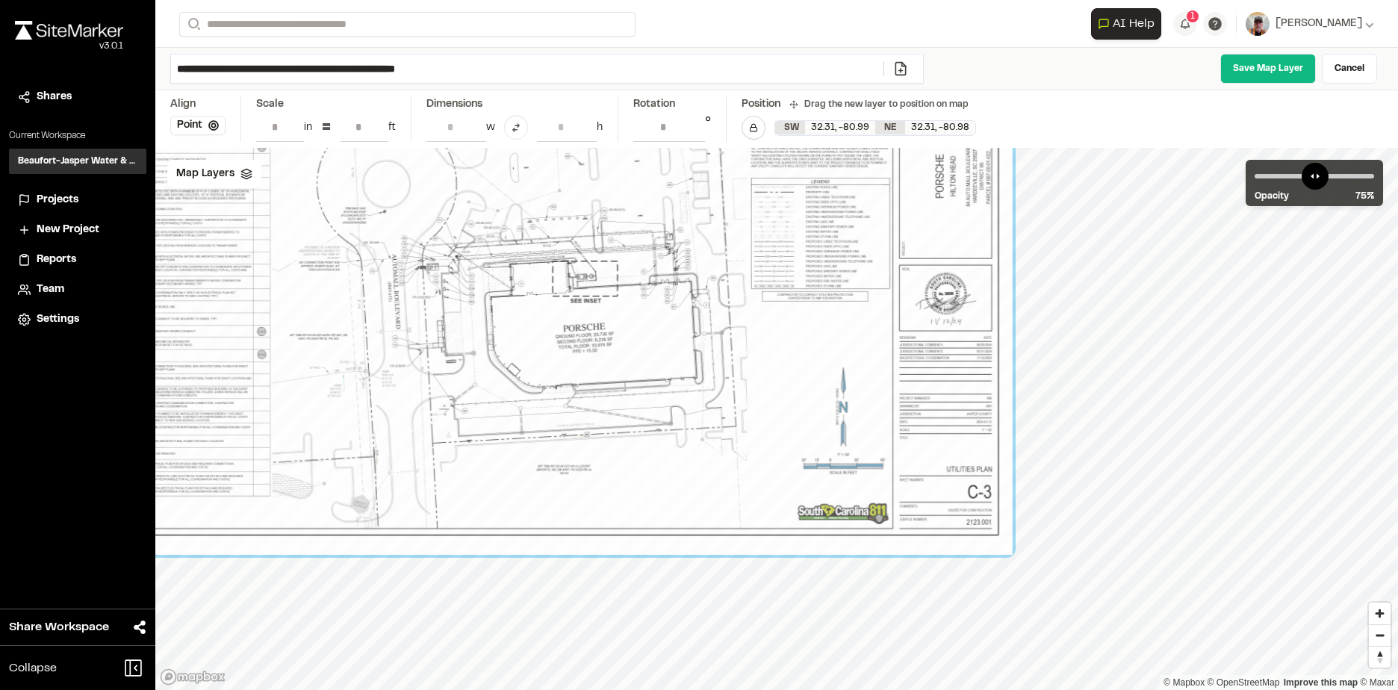
drag, startPoint x: 1051, startPoint y: 513, endPoint x: 835, endPoint y: 326, distance: 285.4
click at [836, 326] on div at bounding box center [537, 238] width 949 height 632
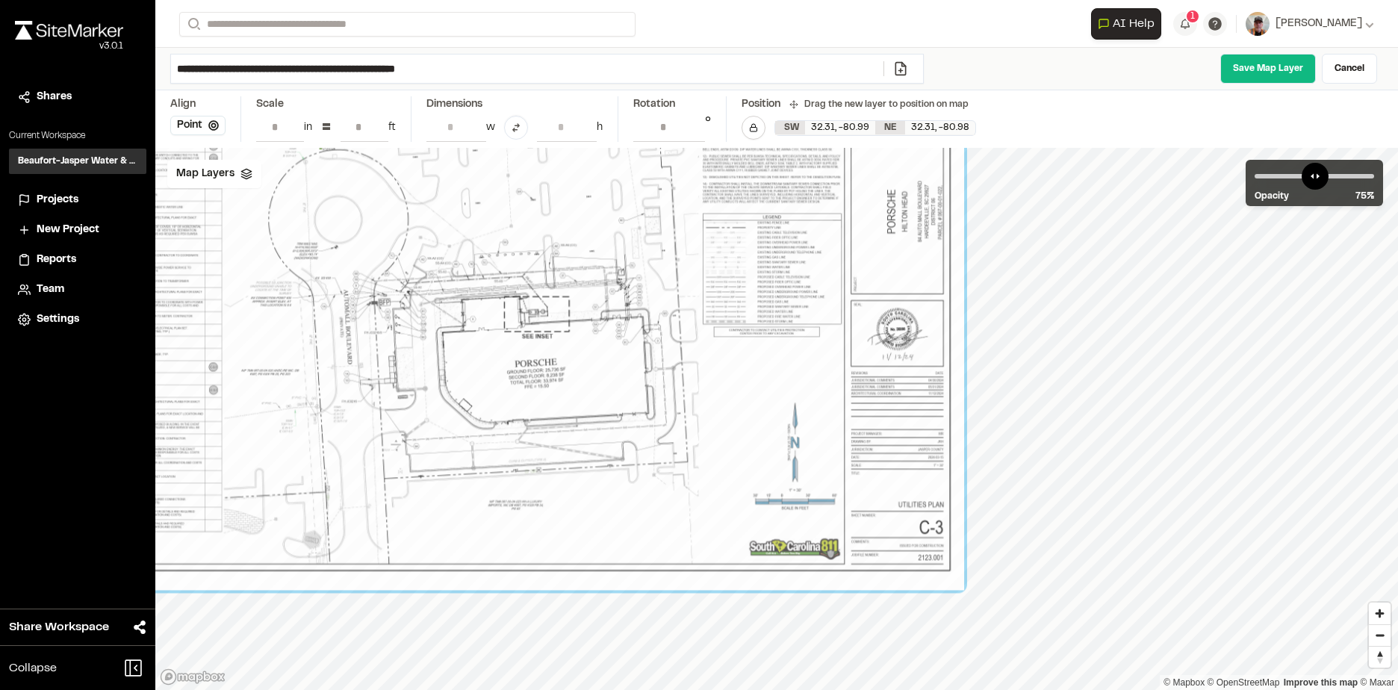
click at [378, 129] on input "**" at bounding box center [365, 127] width 48 height 28
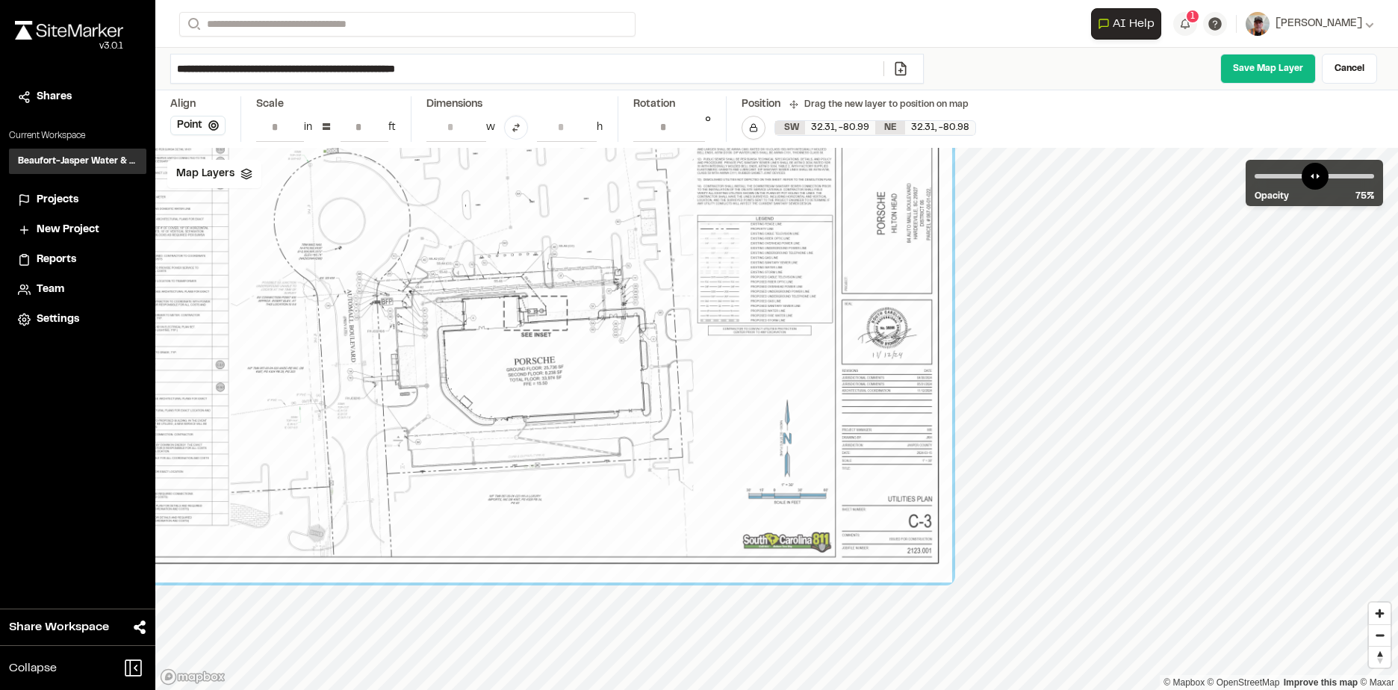
click at [378, 129] on input "**" at bounding box center [365, 127] width 48 height 28
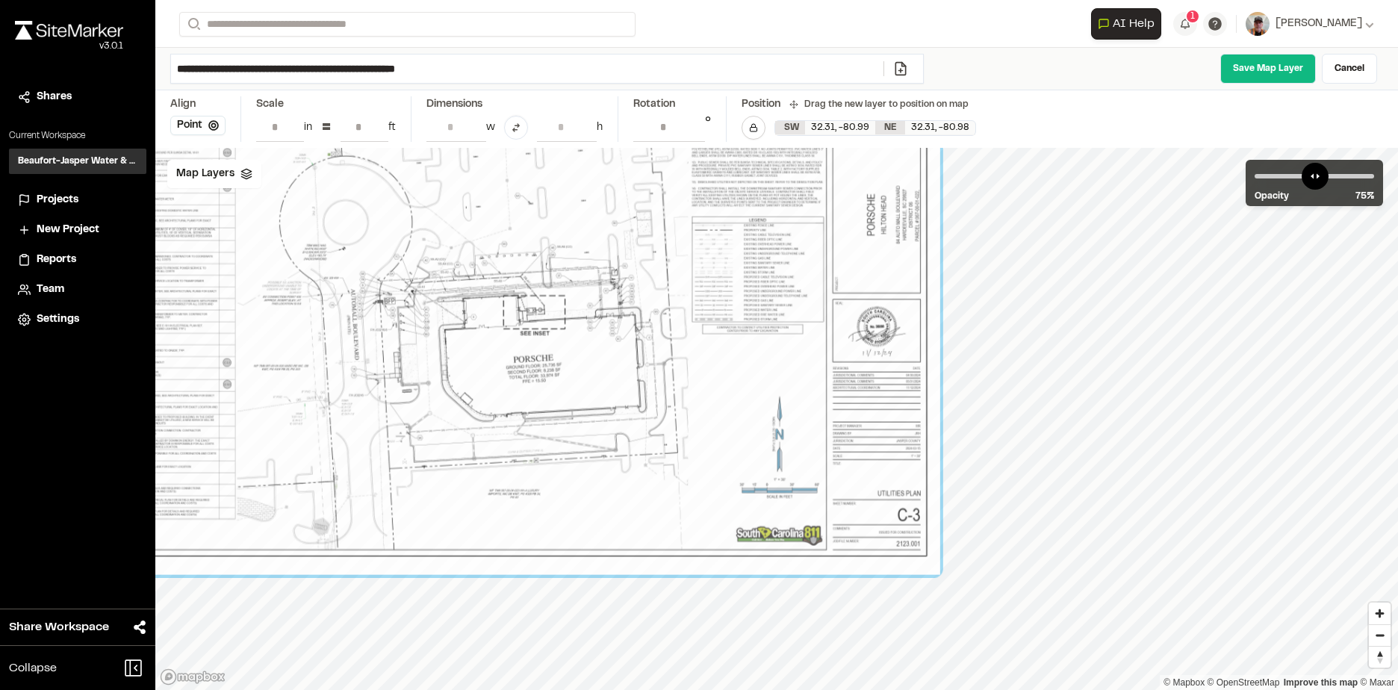
click at [378, 129] on input "**" at bounding box center [365, 127] width 48 height 28
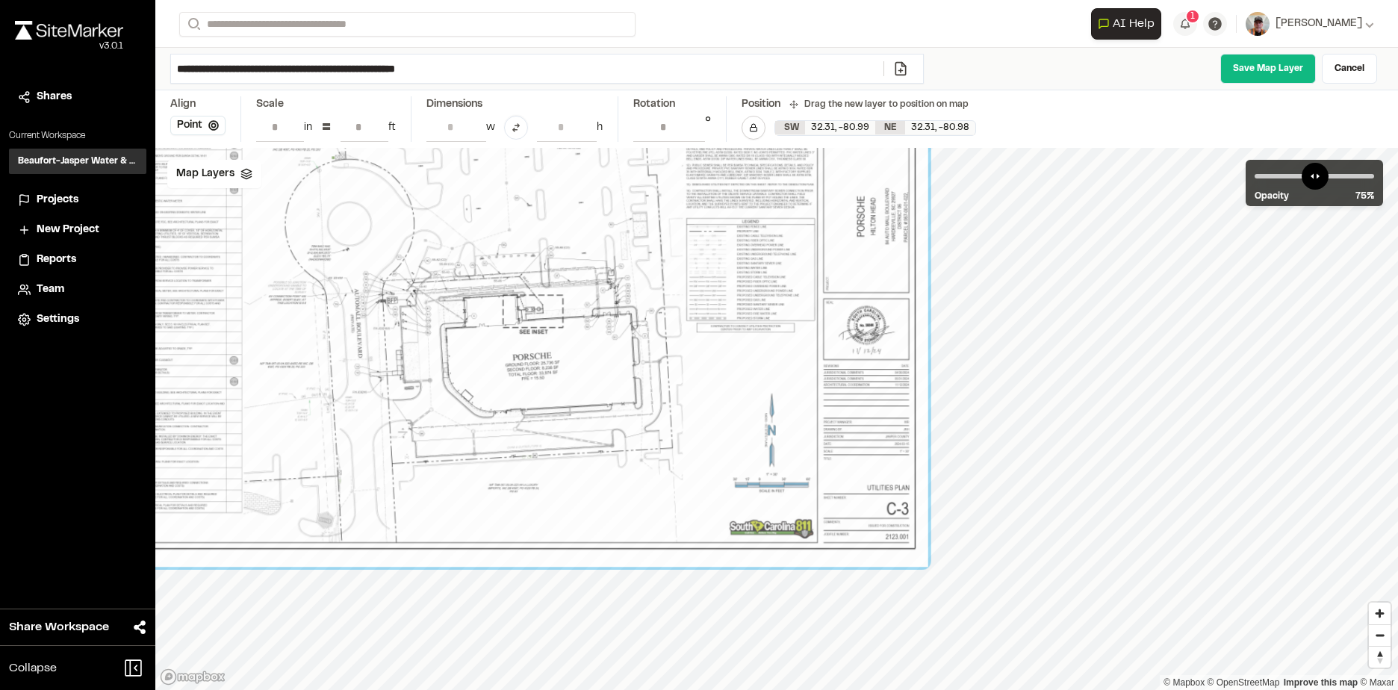
click at [378, 129] on input "**" at bounding box center [365, 127] width 48 height 28
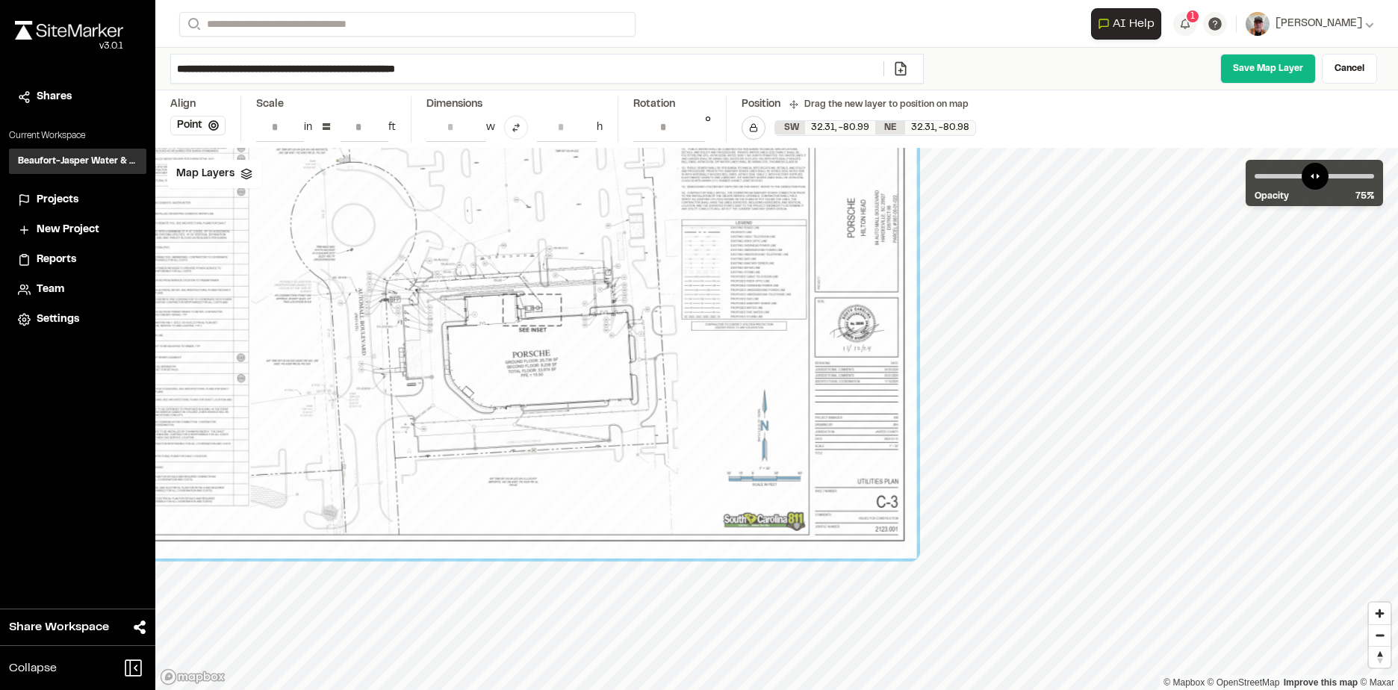
click at [378, 129] on input "**" at bounding box center [365, 127] width 48 height 28
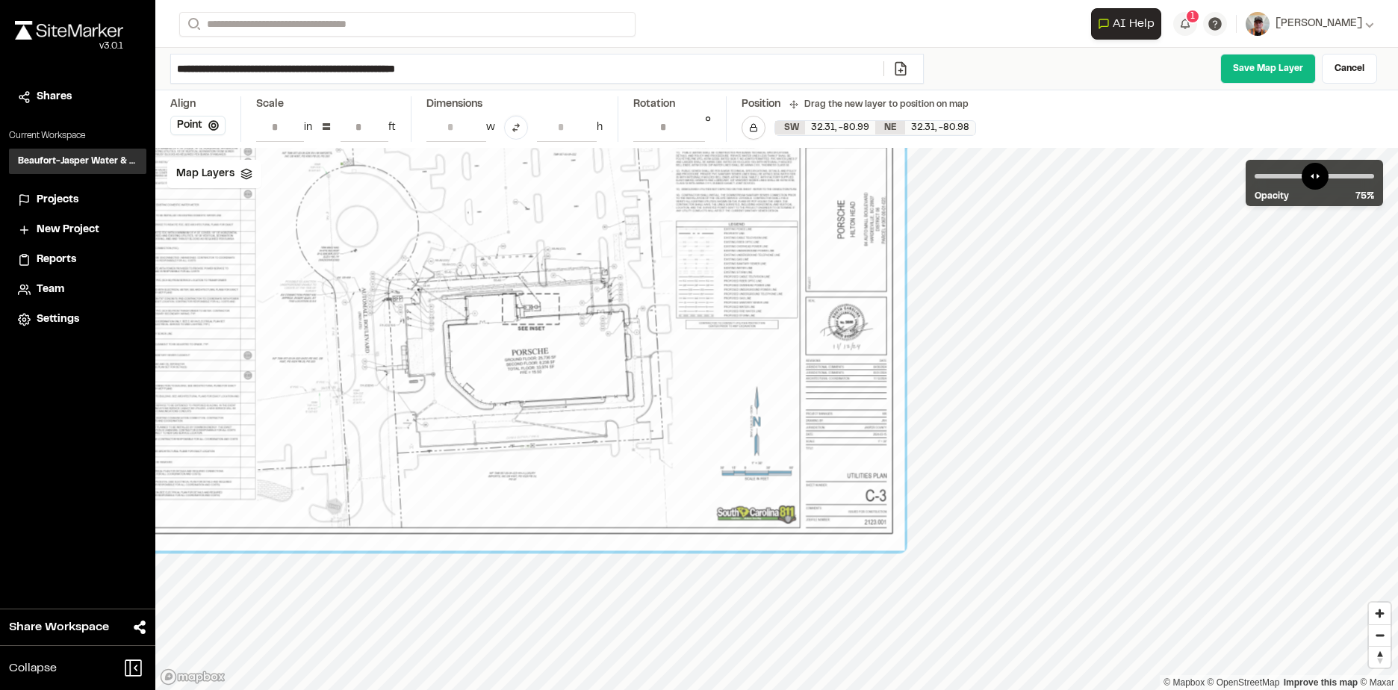
click at [378, 129] on input "**" at bounding box center [365, 127] width 48 height 28
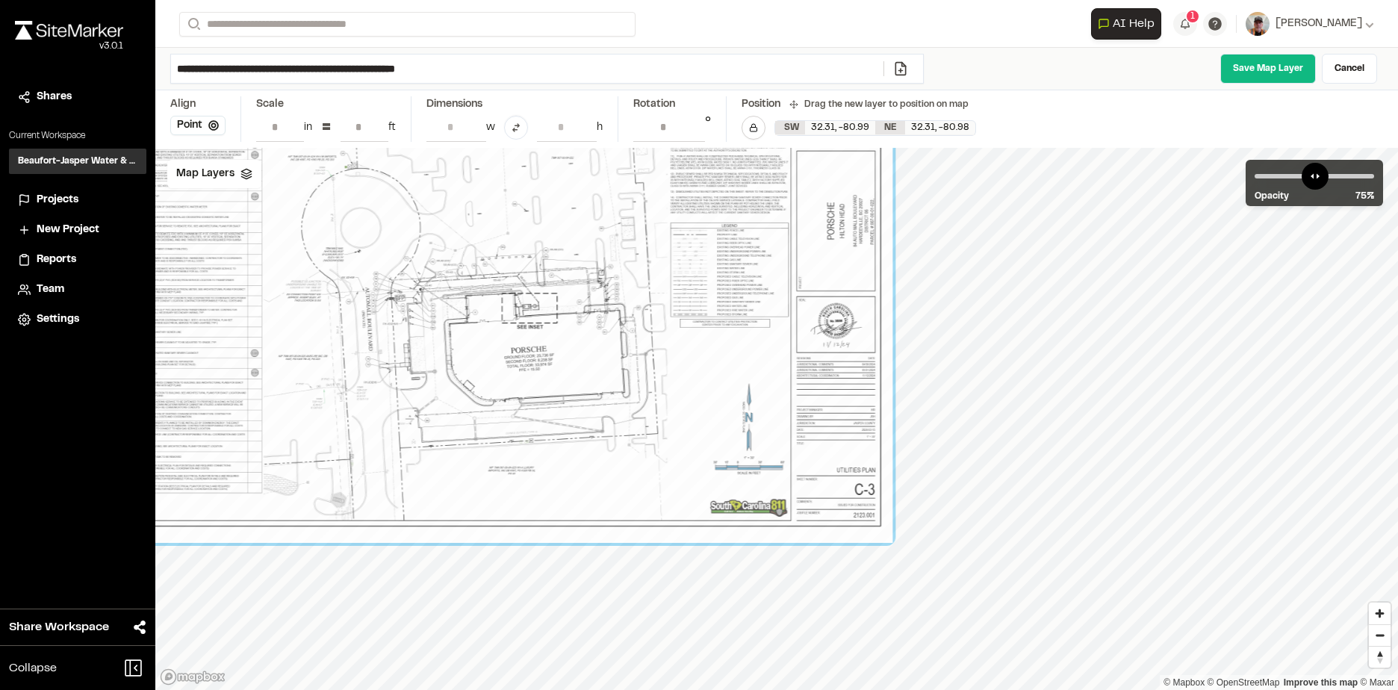
click at [378, 129] on input "**" at bounding box center [365, 127] width 48 height 28
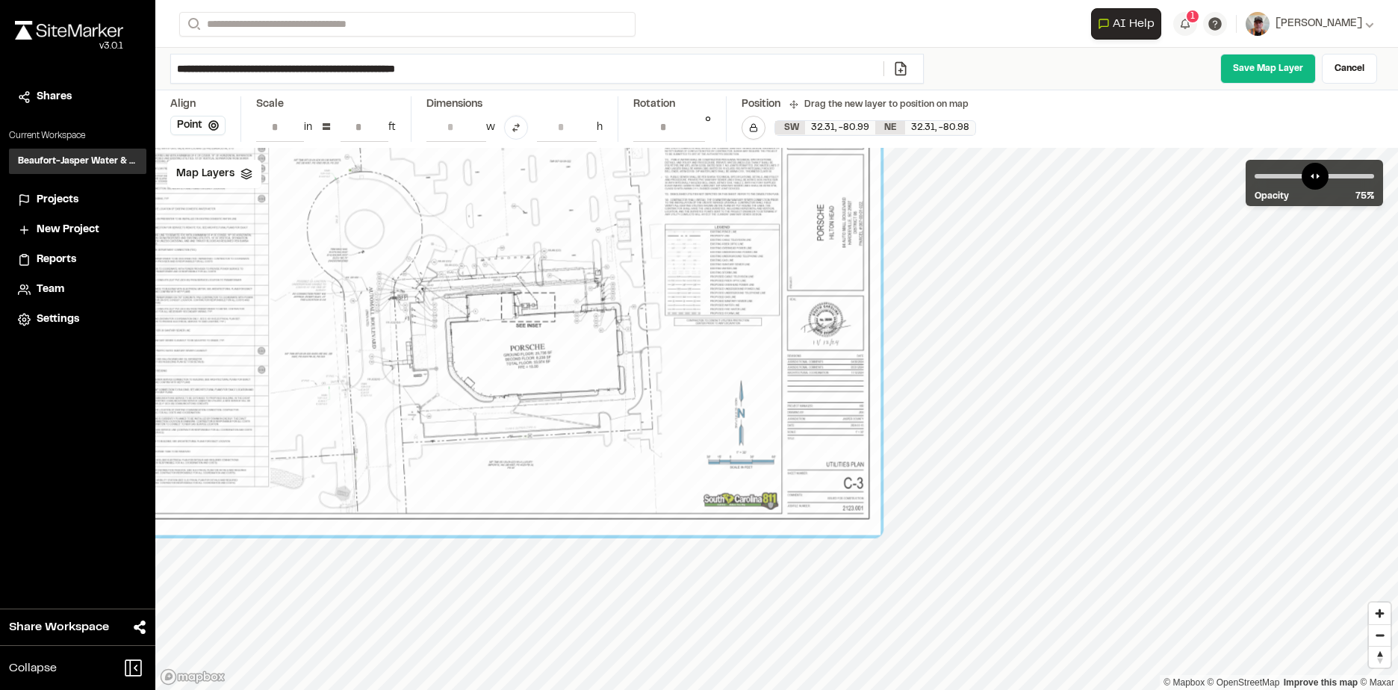
click at [378, 129] on input "**" at bounding box center [365, 127] width 48 height 28
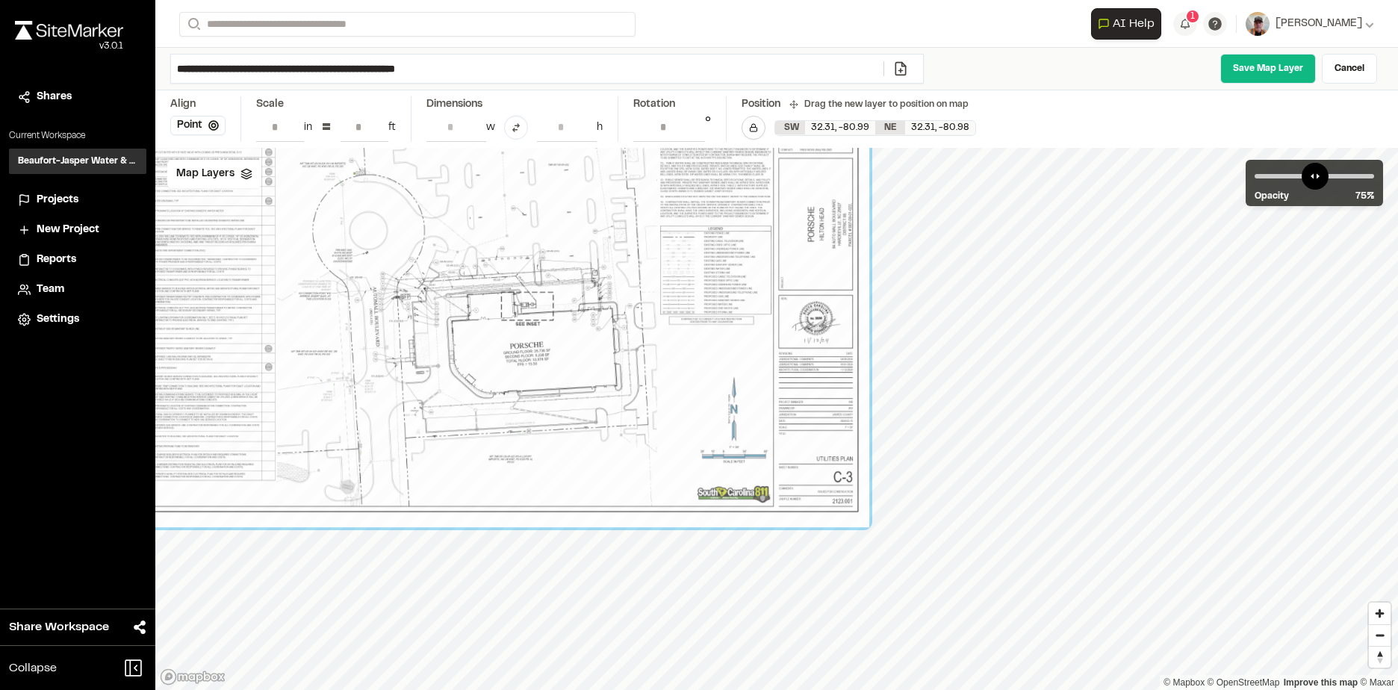
click at [378, 129] on input "**" at bounding box center [365, 127] width 48 height 28
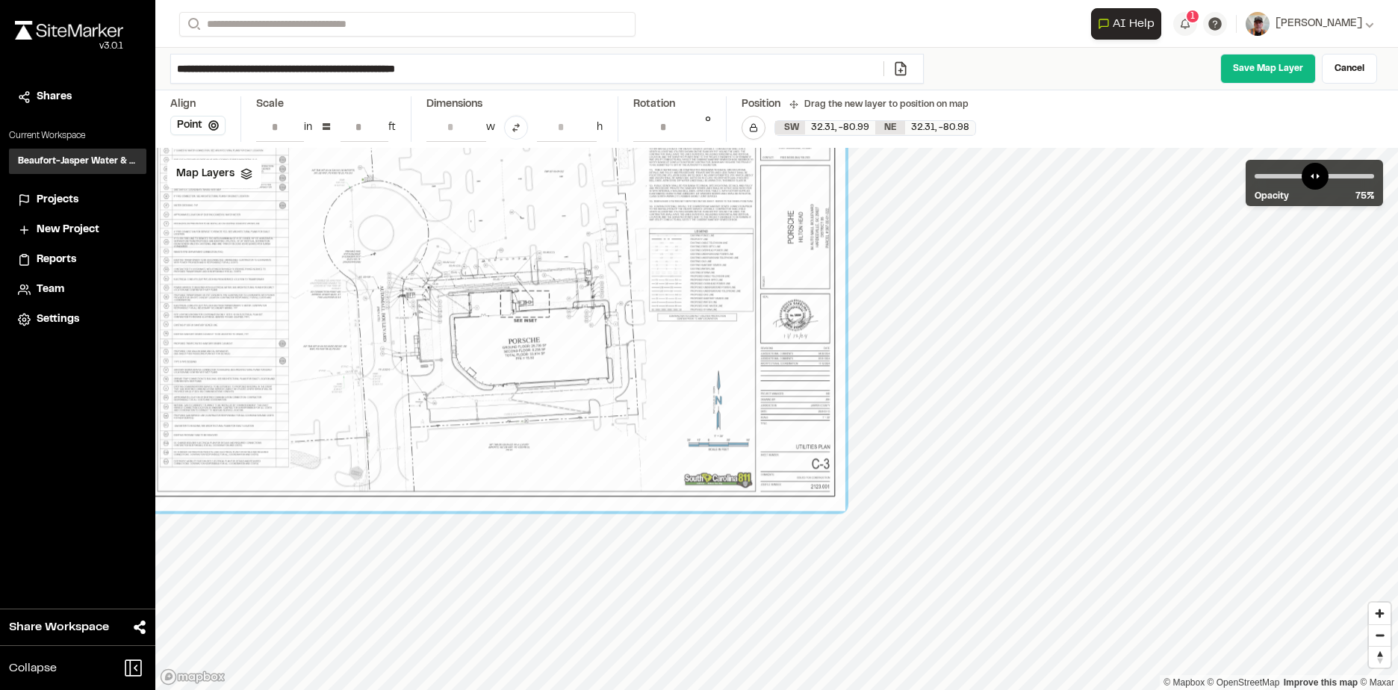
type input "**"
click at [378, 128] on input "**" at bounding box center [365, 127] width 48 height 28
click at [241, 171] on polygon at bounding box center [246, 171] width 10 height 5
click at [323, 203] on icon at bounding box center [323, 207] width 12 height 12
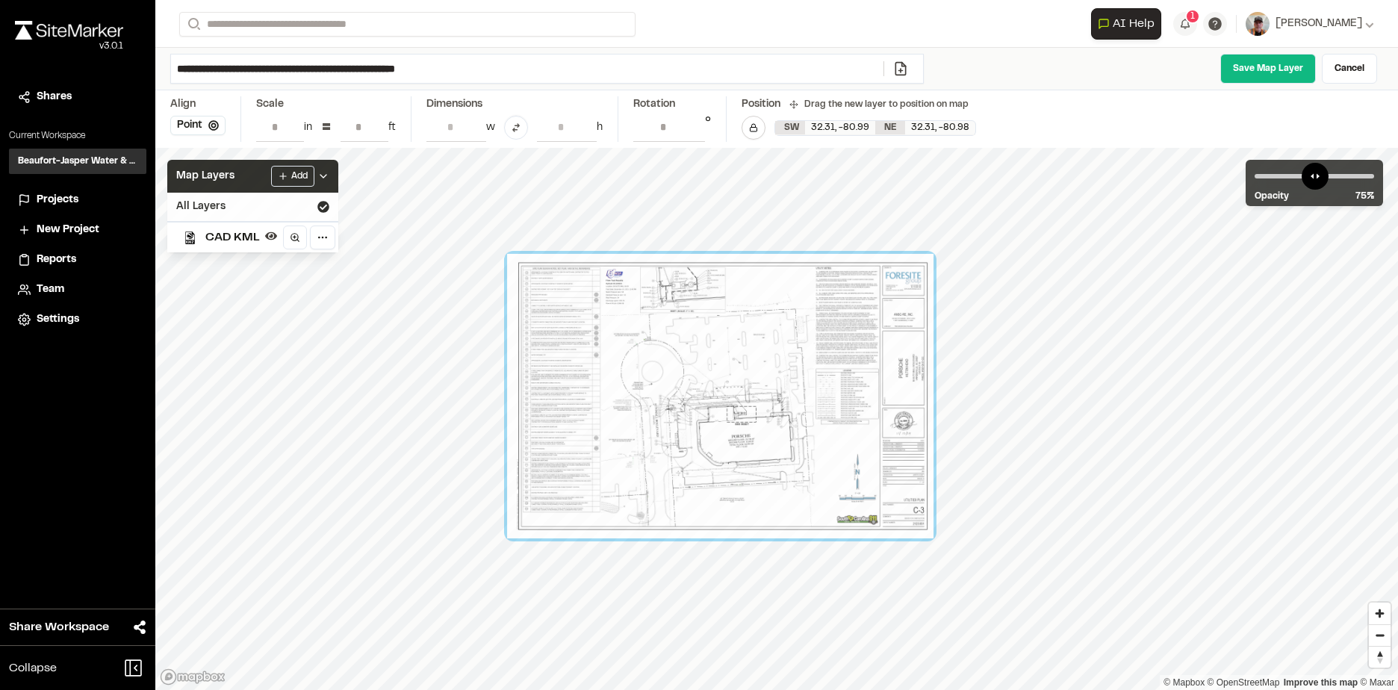
drag, startPoint x: 611, startPoint y: 340, endPoint x: 723, endPoint y: 426, distance: 141.1
click at [723, 426] on div at bounding box center [720, 396] width 426 height 285
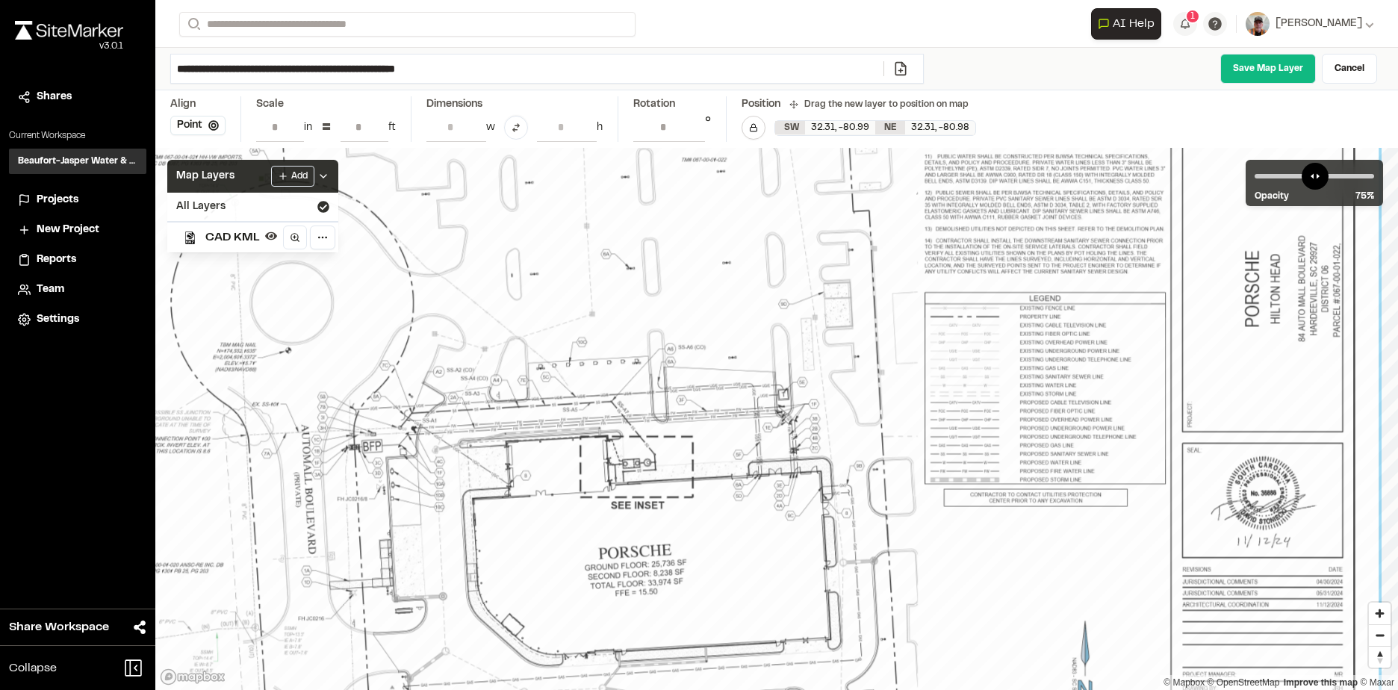
drag, startPoint x: 750, startPoint y: 519, endPoint x: 761, endPoint y: 581, distance: 62.9
click at [761, 581] on div at bounding box center [554, 397] width 1648 height 1098
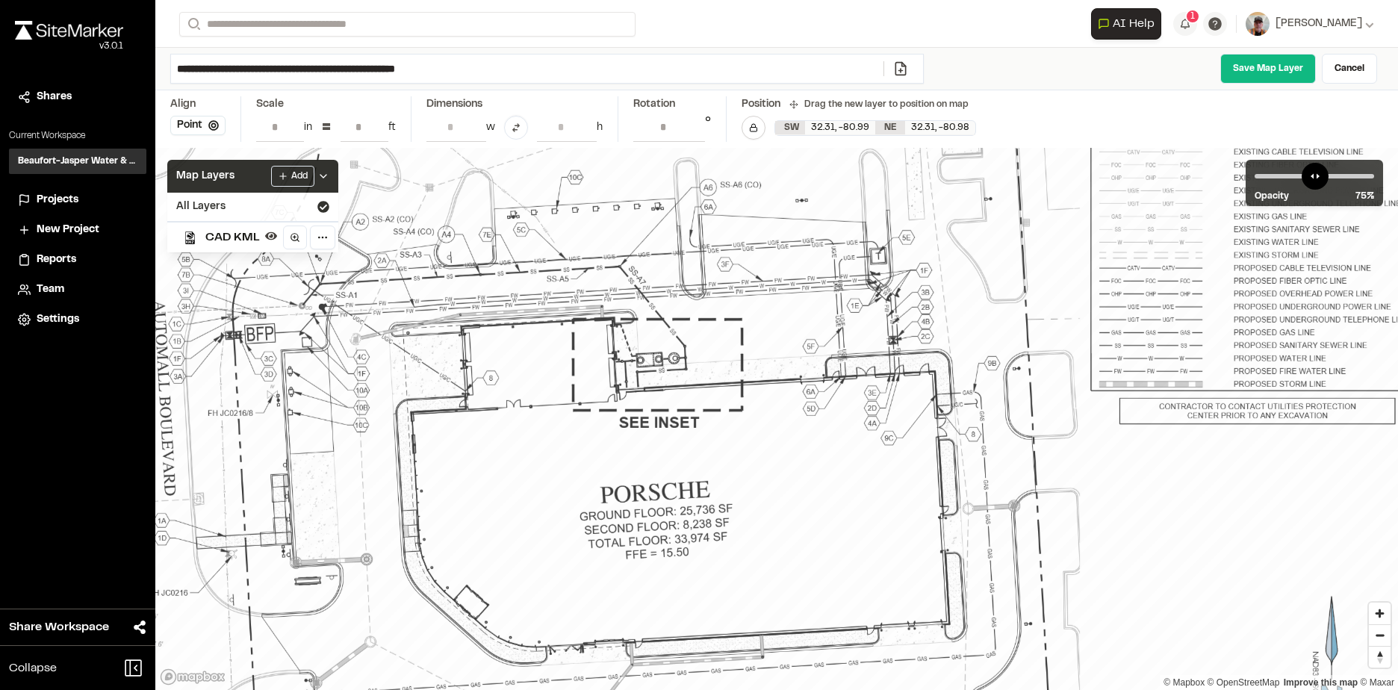
drag, startPoint x: 734, startPoint y: 541, endPoint x: 712, endPoint y: 484, distance: 61.0
click at [712, 484] on div at bounding box center [534, 260] width 2477 height 1651
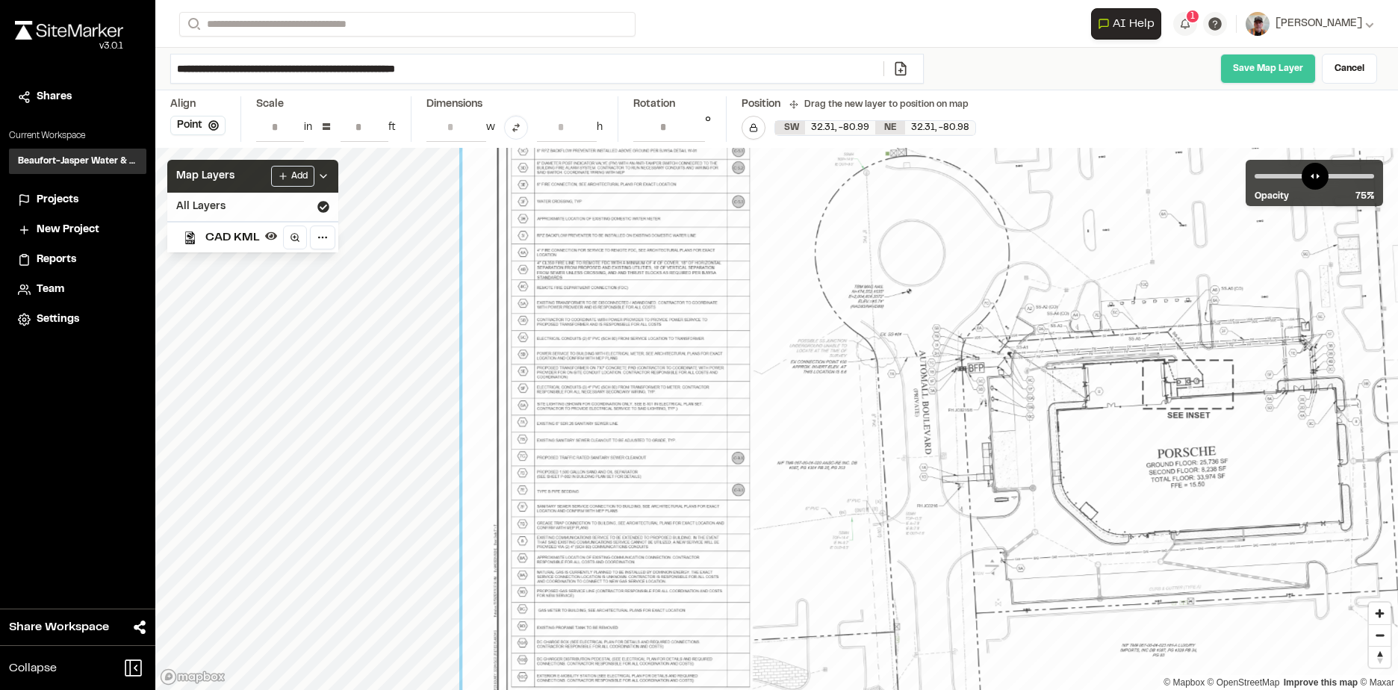
click at [1245, 69] on link "Save Map Layer" at bounding box center [1268, 69] width 96 height 30
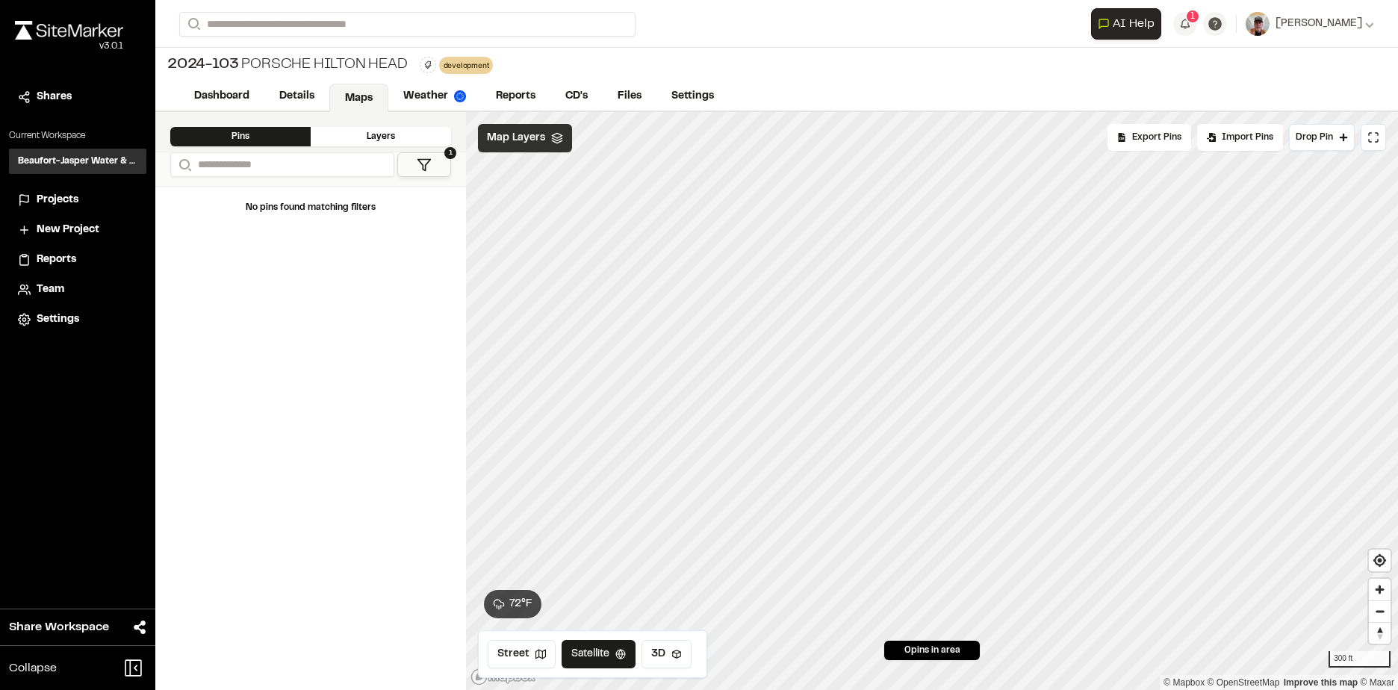
click at [559, 140] on icon at bounding box center [557, 138] width 12 height 12
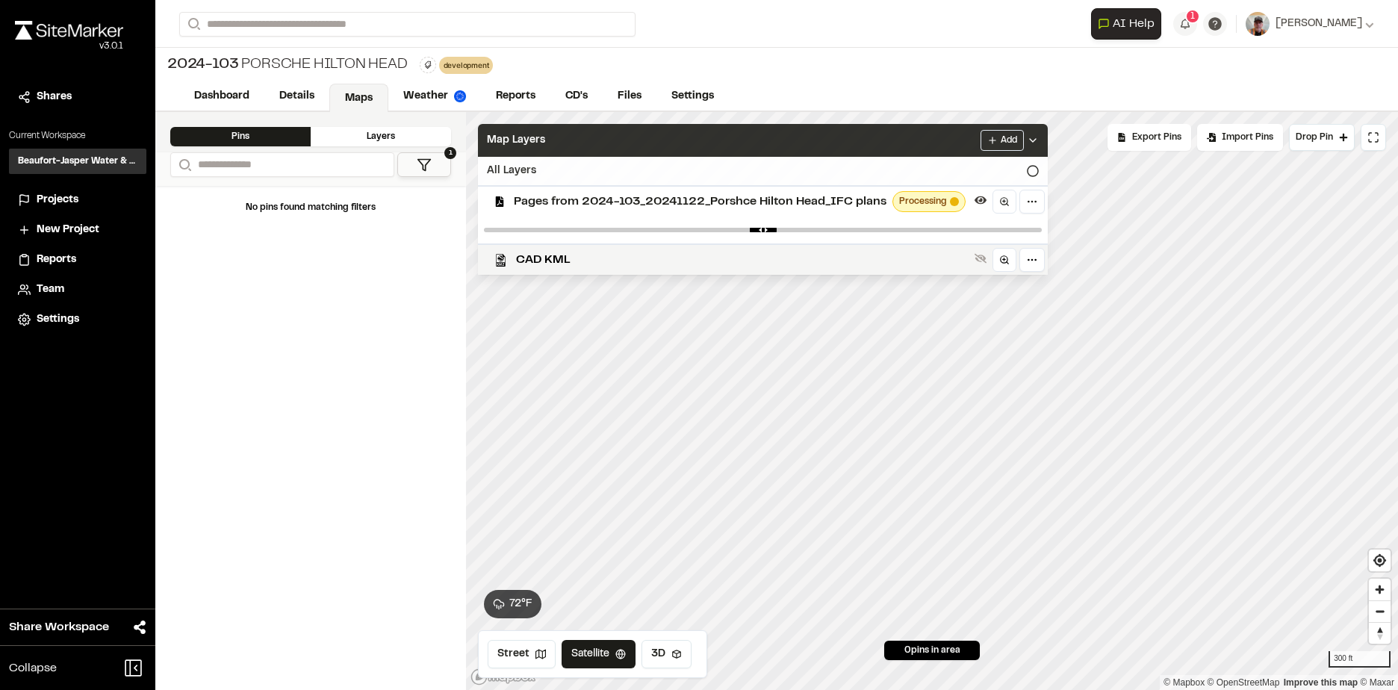
click at [1031, 171] on icon at bounding box center [1033, 171] width 12 height 12
click at [288, 95] on link "Details" at bounding box center [297, 98] width 66 height 28
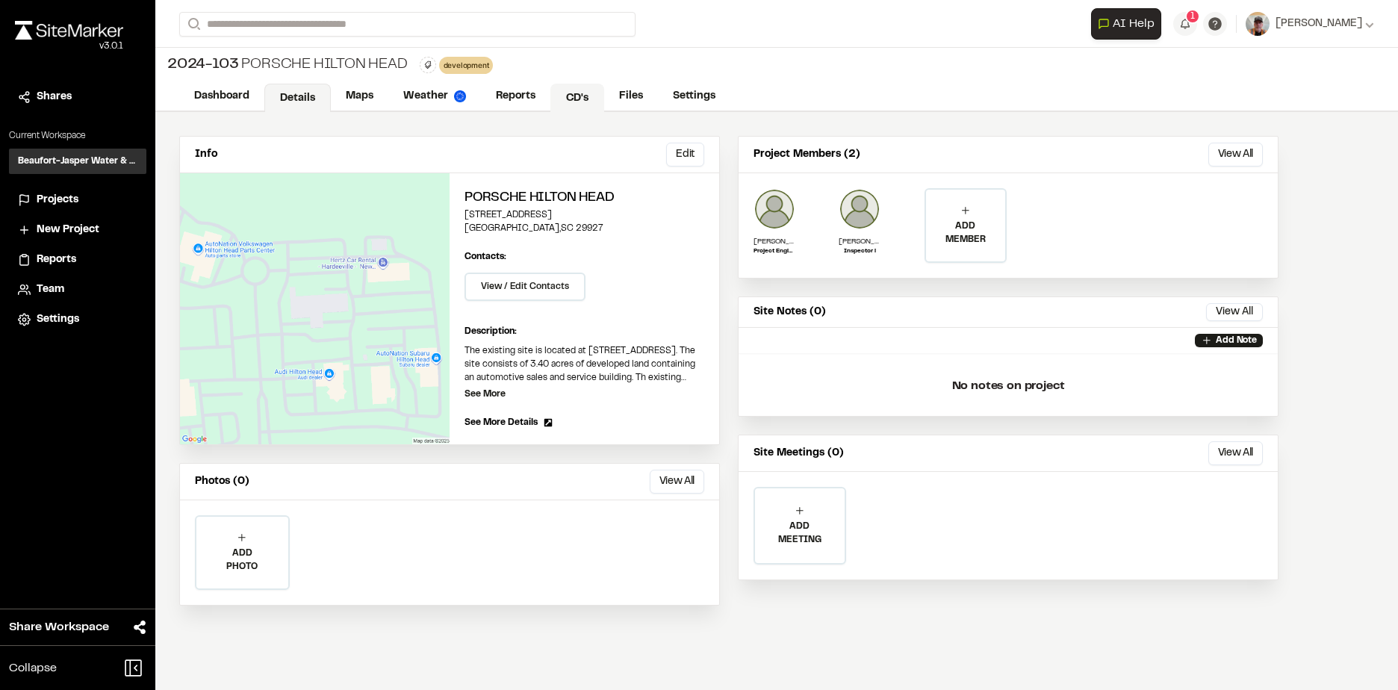
click at [566, 93] on link "CD's" at bounding box center [577, 98] width 54 height 28
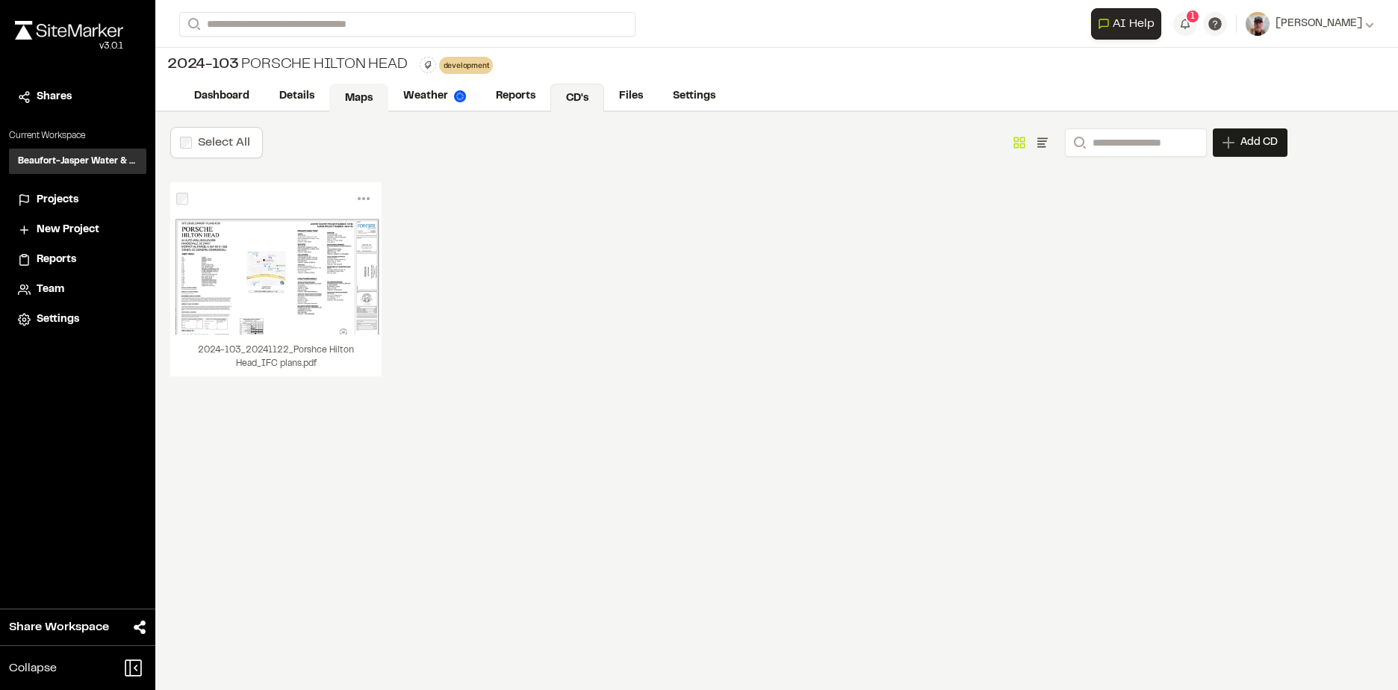
click at [370, 102] on link "Maps" at bounding box center [358, 98] width 59 height 28
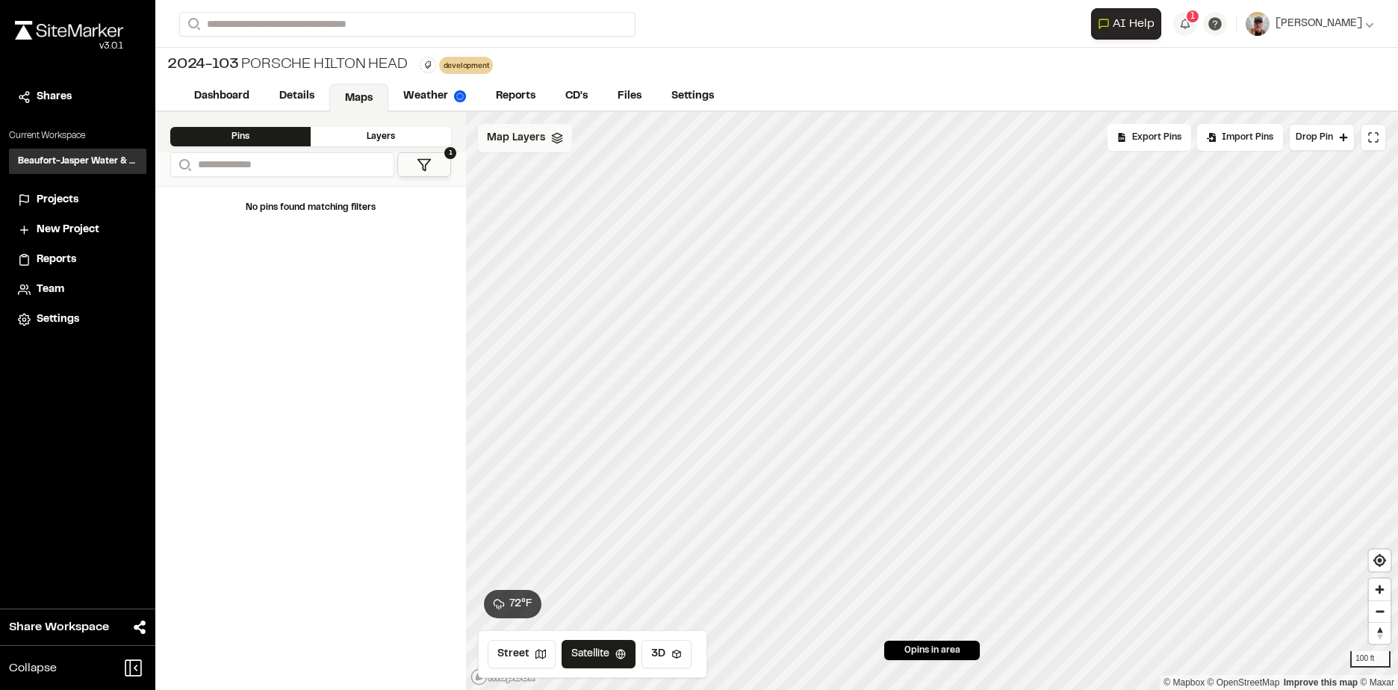
click at [552, 142] on polyline at bounding box center [557, 141] width 10 height 2
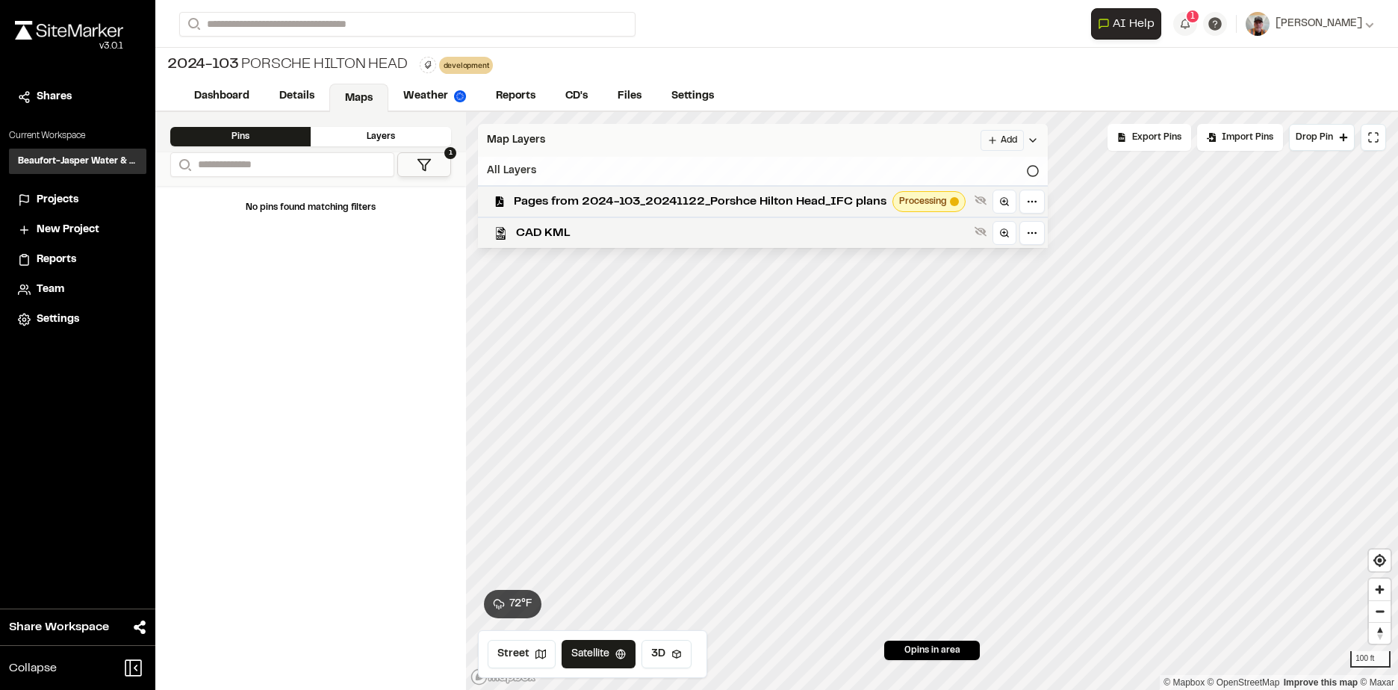
click at [1030, 172] on icon at bounding box center [1033, 171] width 12 height 12
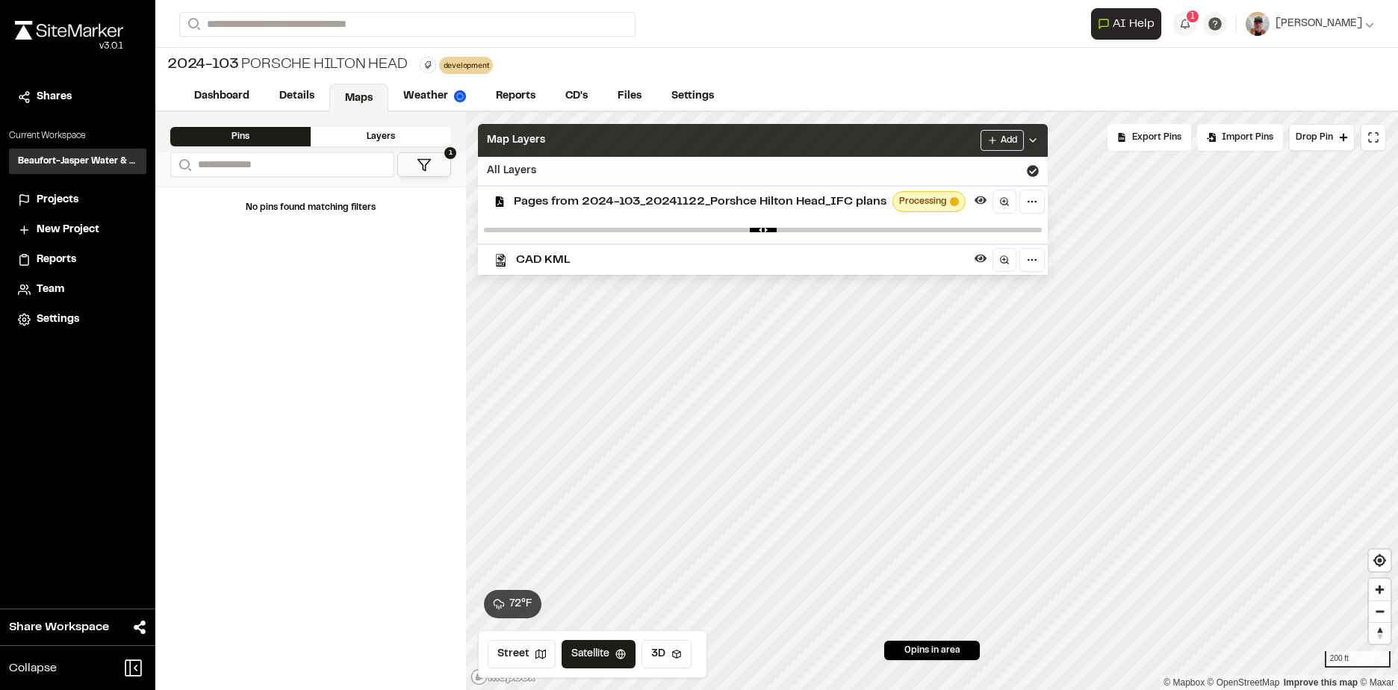
click at [1033, 141] on icon at bounding box center [1033, 140] width 12 height 12
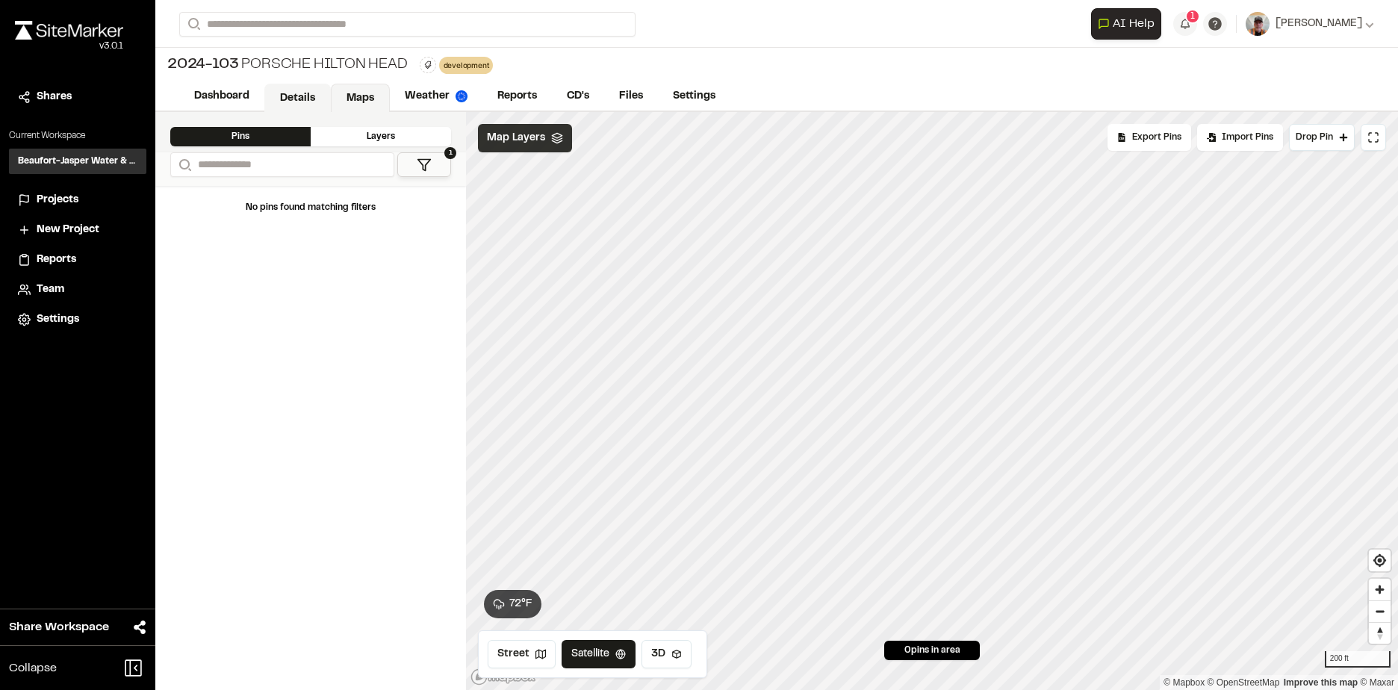
click at [282, 97] on link "Details" at bounding box center [297, 98] width 66 height 28
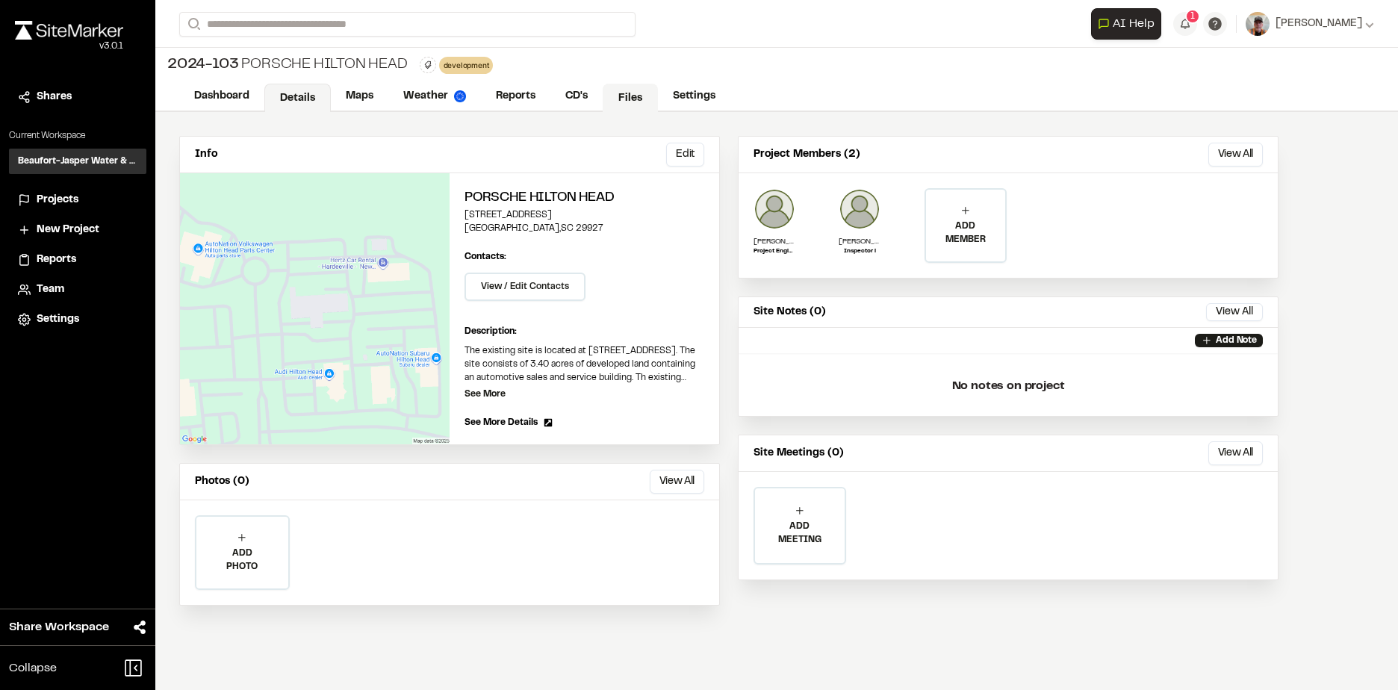
click at [637, 97] on link "Files" at bounding box center [630, 98] width 55 height 28
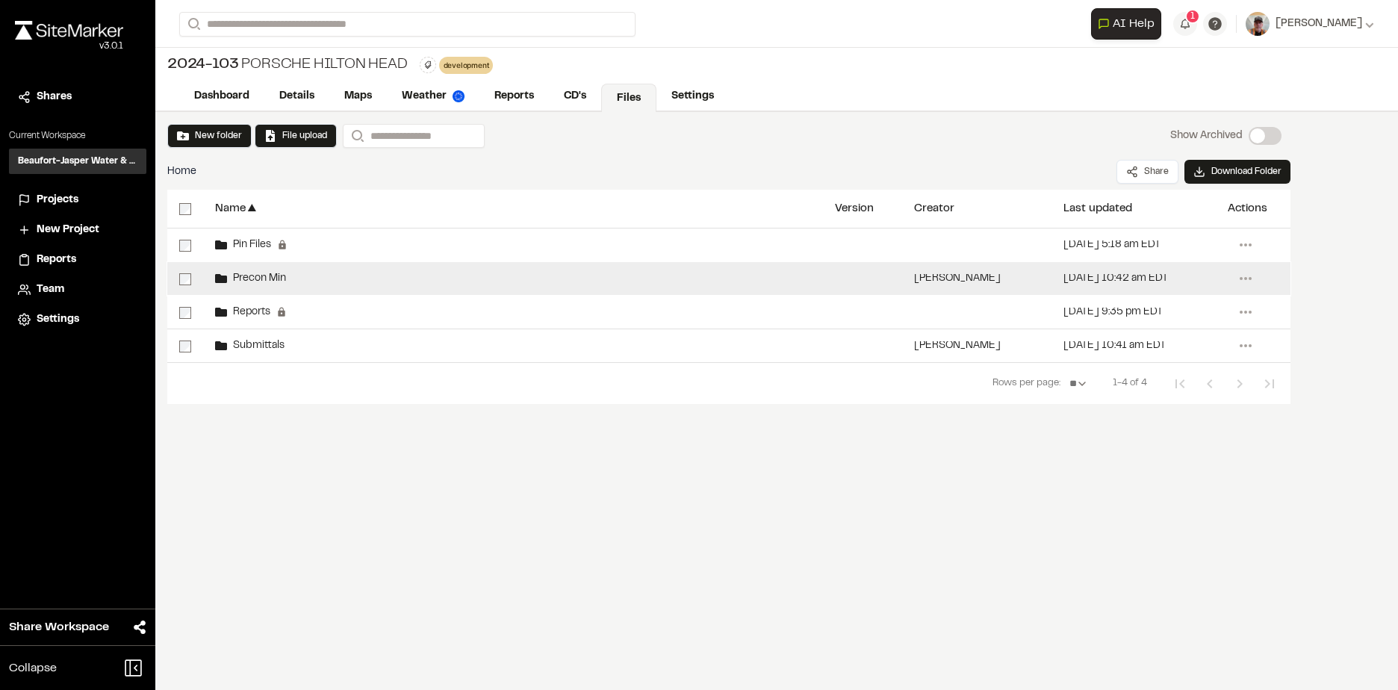
click at [279, 279] on span "Precon Min" at bounding box center [256, 279] width 59 height 10
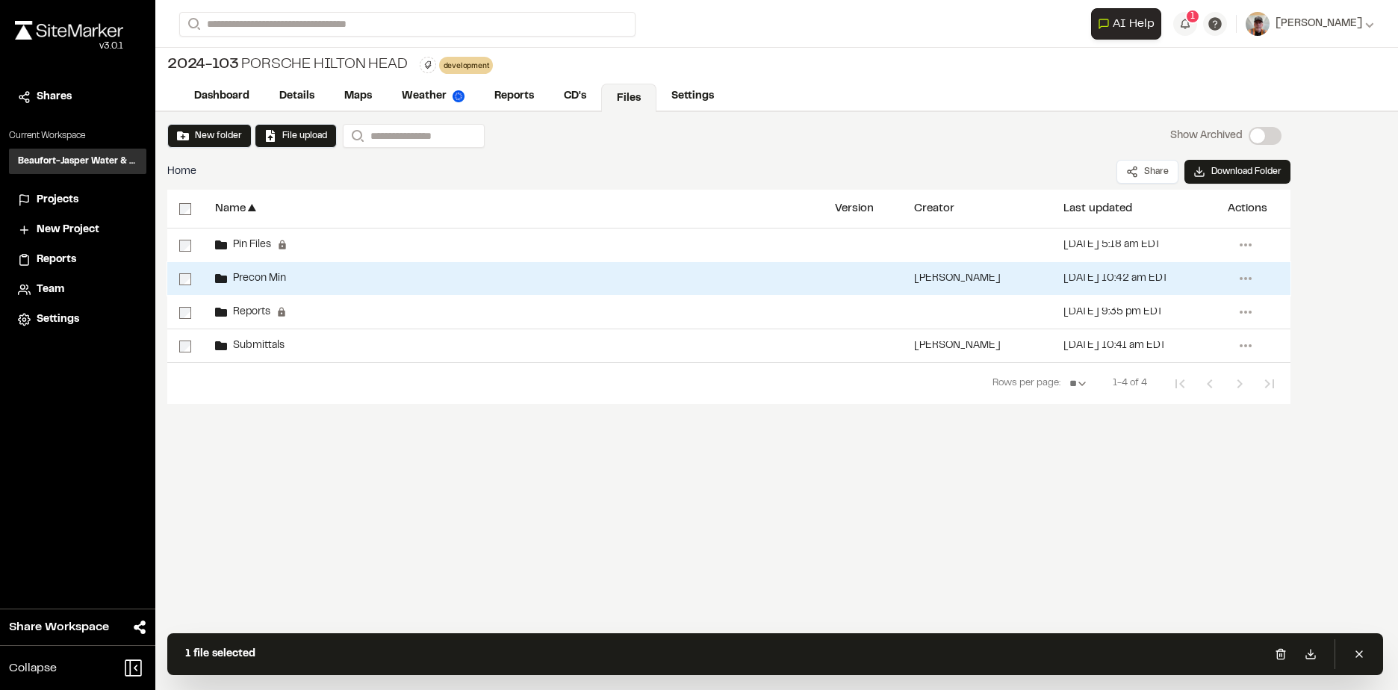
click at [247, 272] on div "Precon Min" at bounding box center [513, 278] width 620 height 33
click at [249, 279] on span "Precon Min" at bounding box center [256, 279] width 59 height 10
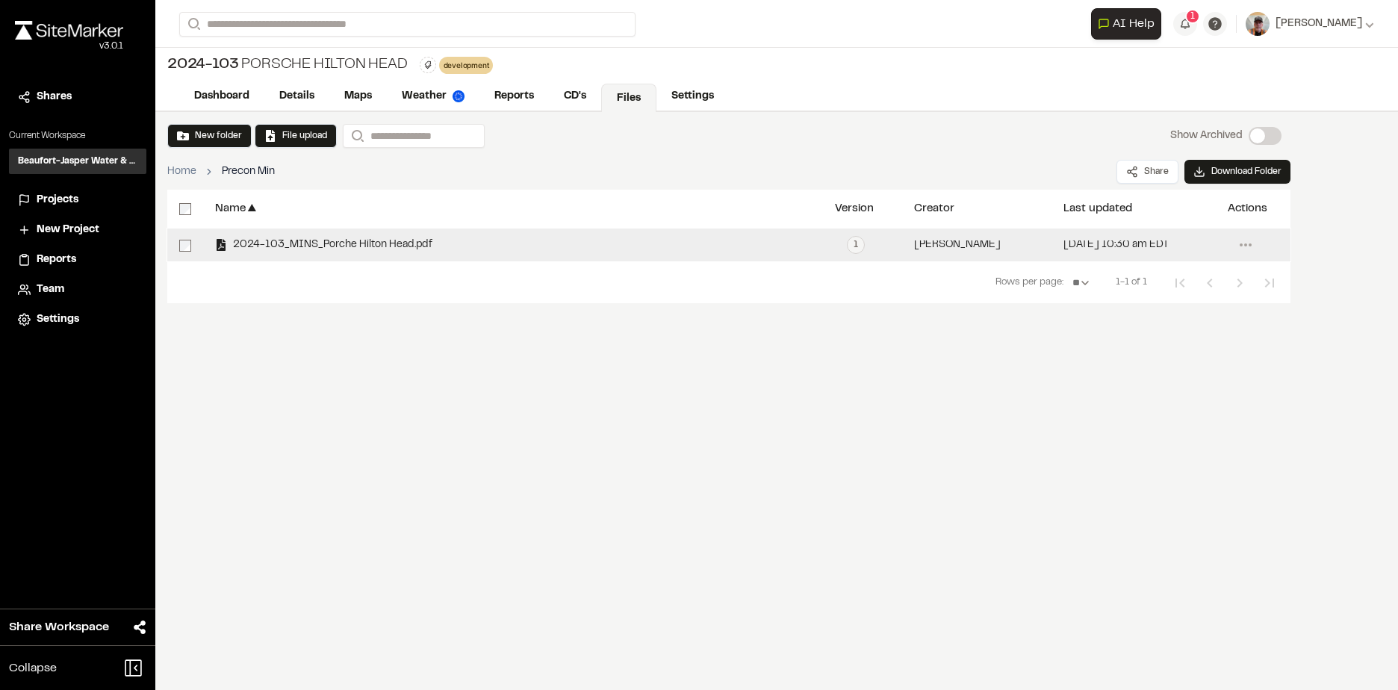
click at [272, 242] on span "2024-103_MINS_Porche Hilton Head.pdf" at bounding box center [329, 245] width 205 height 10
